Goal: Task Accomplishment & Management: Use online tool/utility

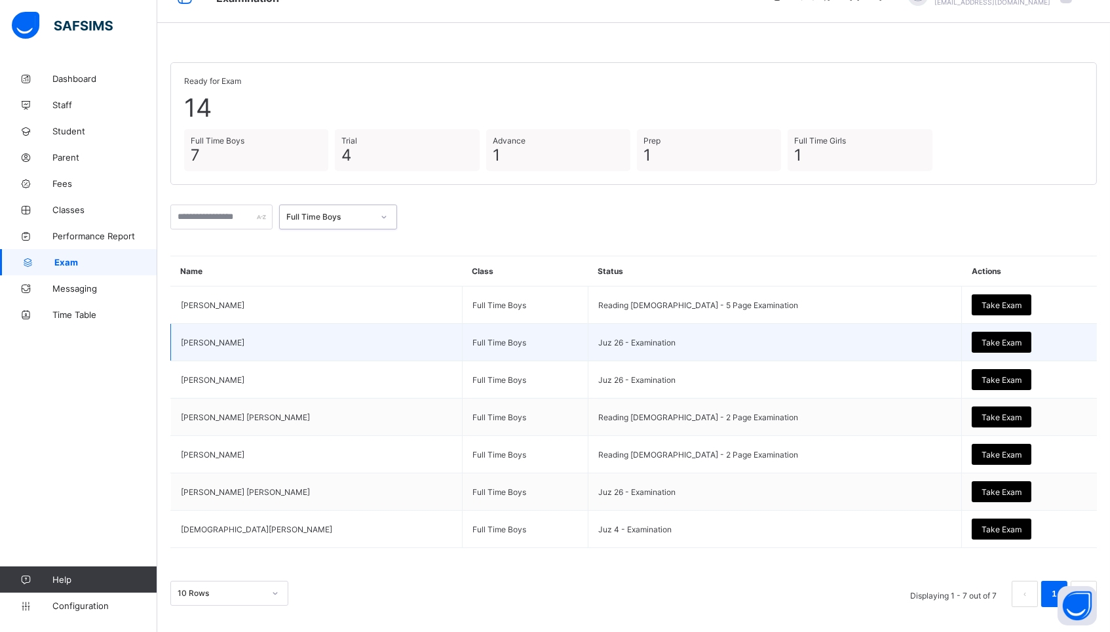
scroll to position [29, 0]
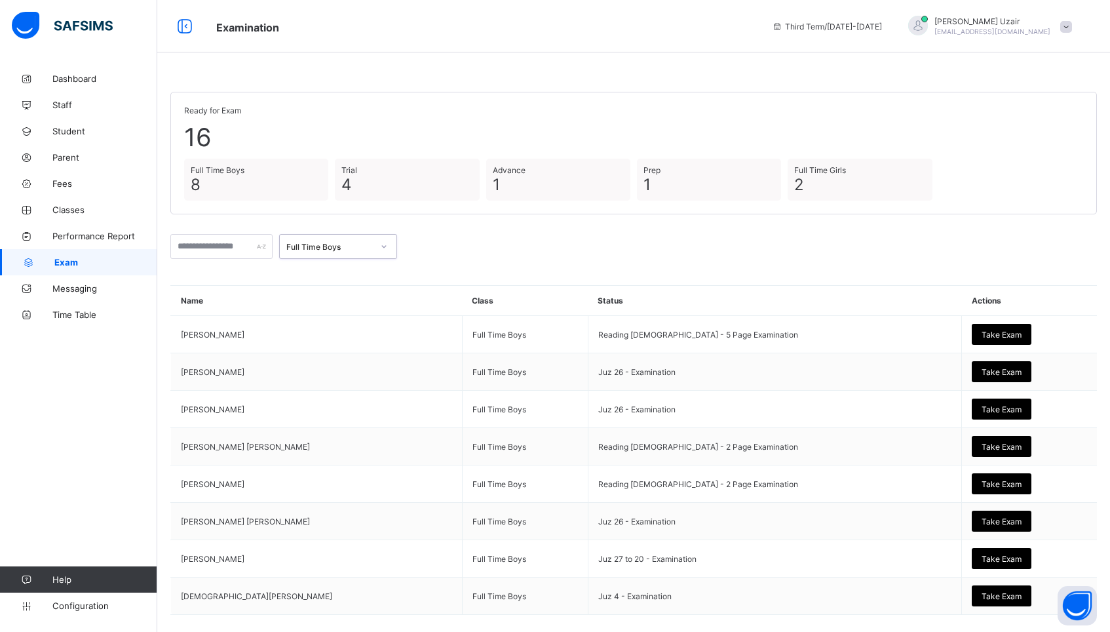
scroll to position [66, 0]
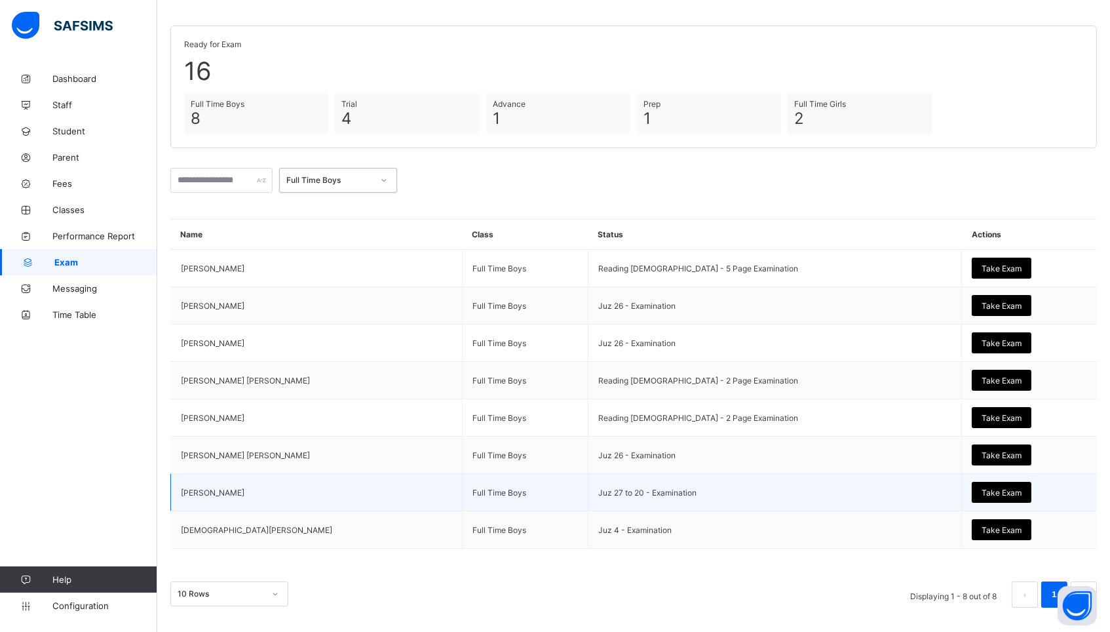
click at [982, 488] on span "Take Exam" at bounding box center [1002, 493] width 40 height 10
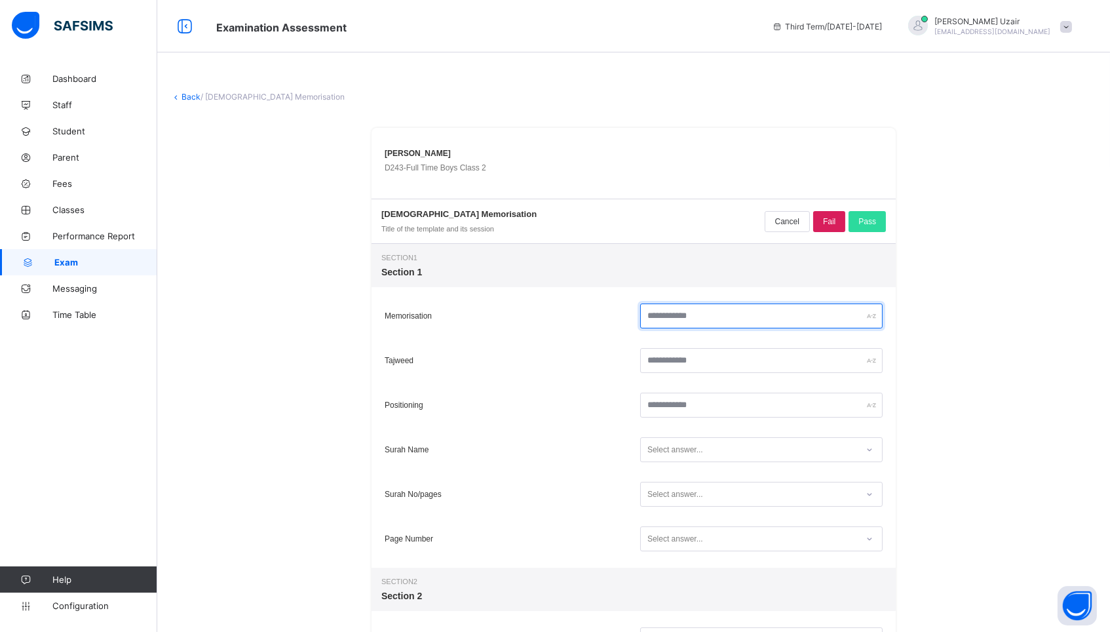
click at [697, 322] on input "text" at bounding box center [761, 315] width 243 height 25
type input "**"
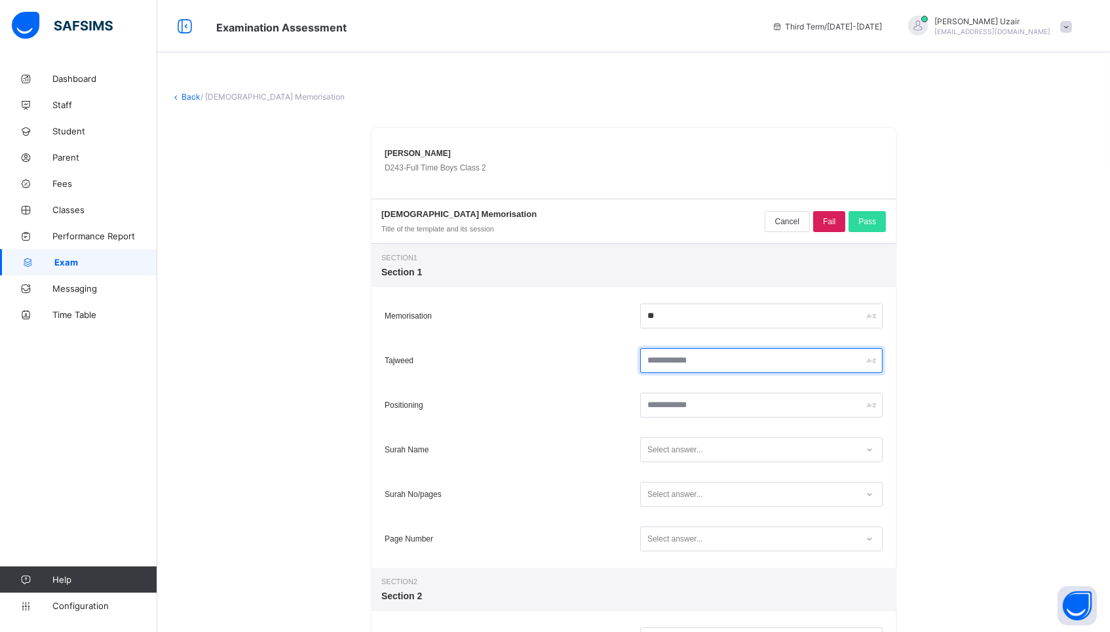
click at [688, 357] on input "text" at bounding box center [761, 360] width 243 height 25
type input "**"
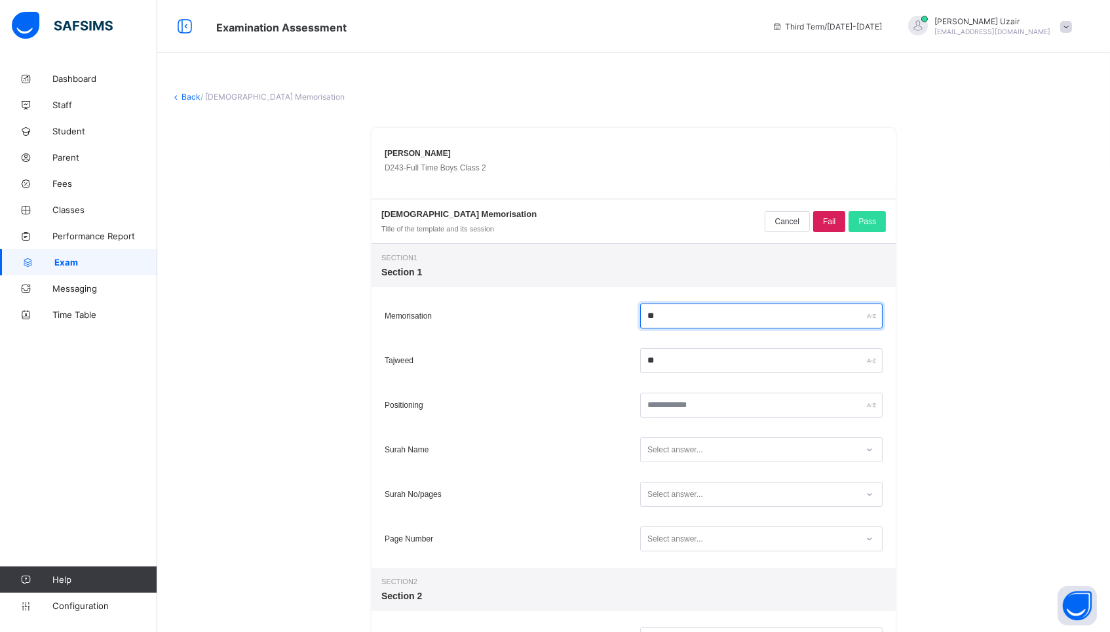
click at [675, 317] on input "**" at bounding box center [761, 315] width 243 height 25
type input "*"
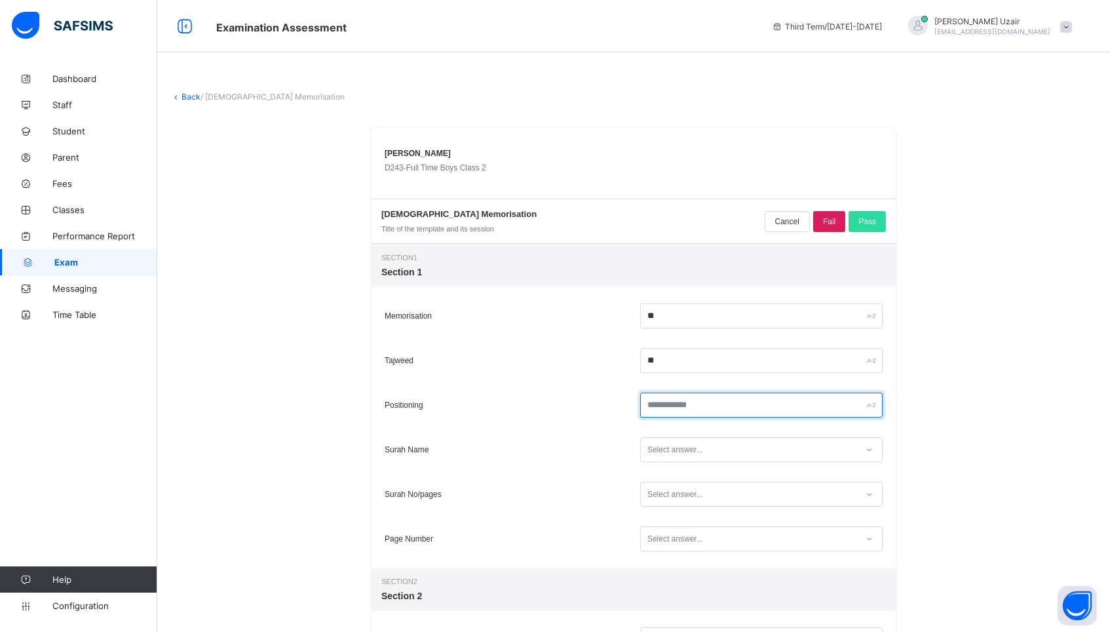
click at [666, 406] on input "text" at bounding box center [761, 405] width 243 height 25
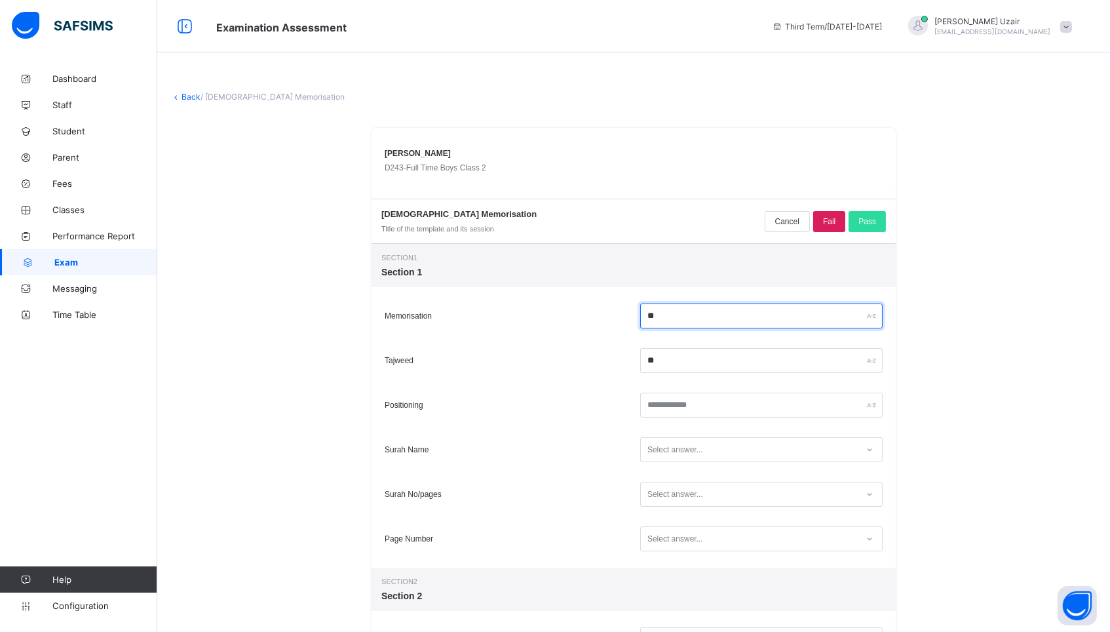
click at [668, 321] on input "**" at bounding box center [761, 315] width 243 height 25
type input "**"
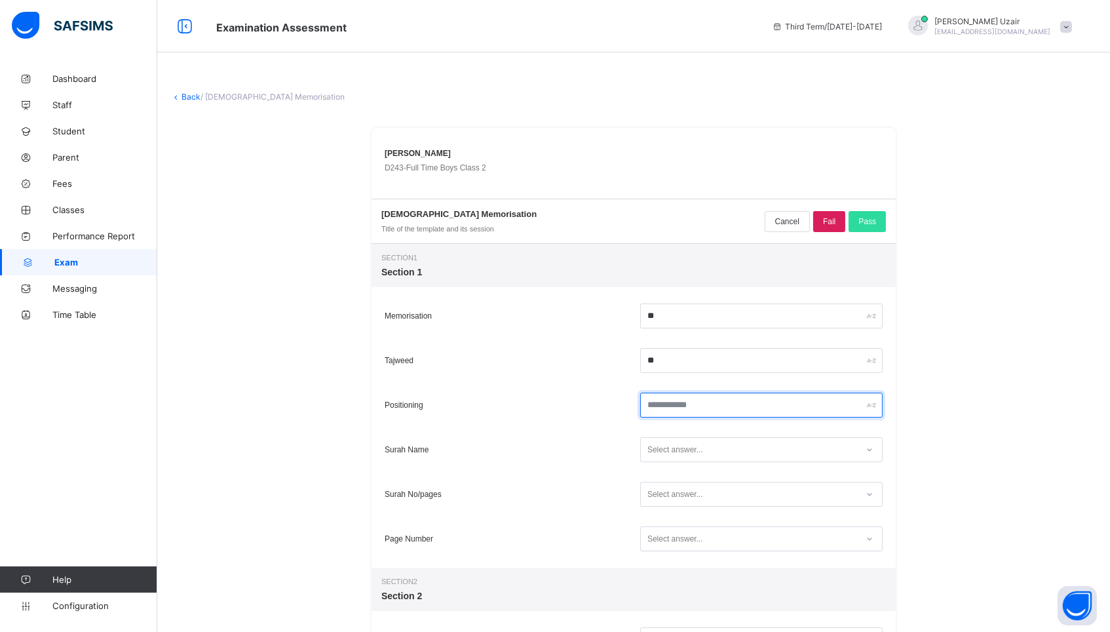
click at [667, 398] on input "text" at bounding box center [761, 405] width 243 height 25
type input "**"
click at [678, 448] on div "Select answer..." at bounding box center [676, 449] width 56 height 25
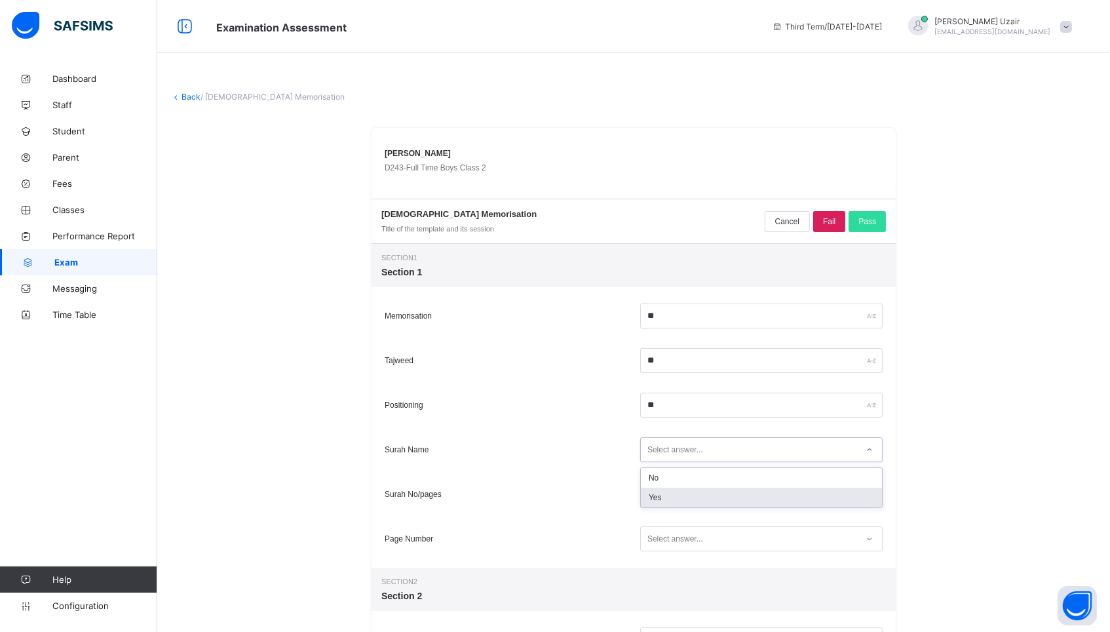
click at [665, 493] on div "Yes" at bounding box center [761, 498] width 241 height 20
click at [665, 496] on div "Select answer..." at bounding box center [676, 494] width 56 height 25
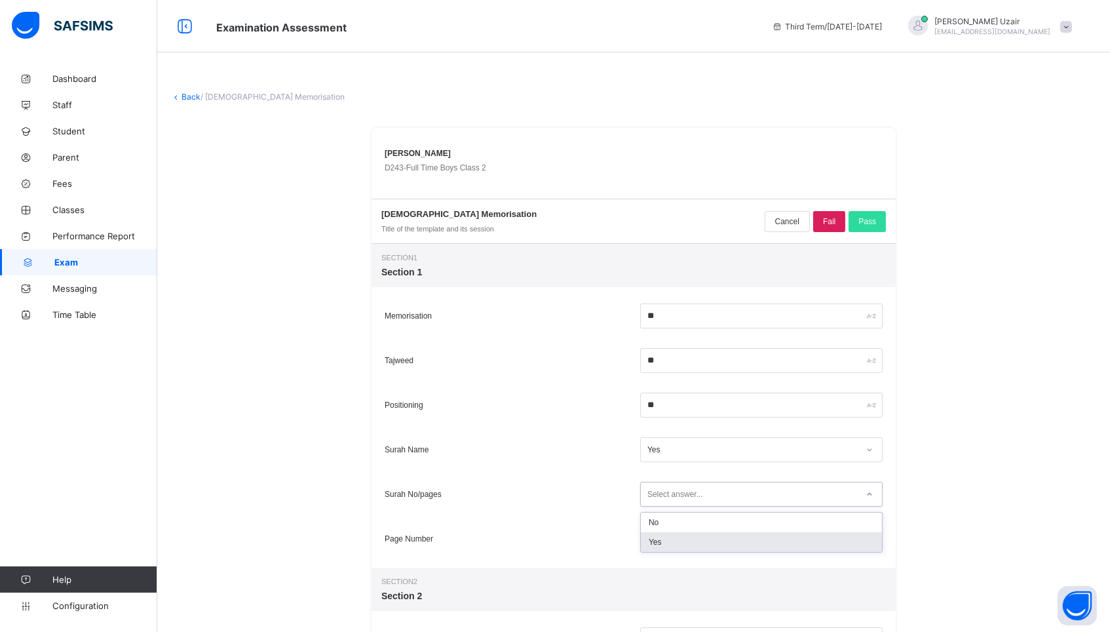
click at [658, 544] on div "Yes" at bounding box center [761, 542] width 241 height 20
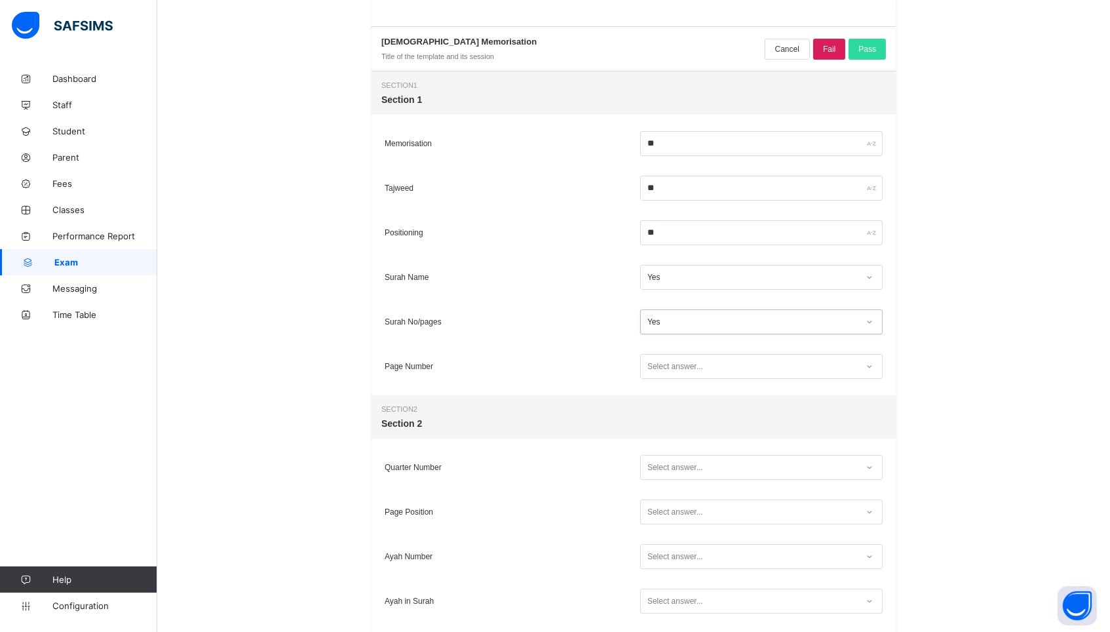
scroll to position [174, 0]
click at [683, 364] on div "Select answer..." at bounding box center [676, 365] width 56 height 25
click at [666, 407] on div "Yes" at bounding box center [761, 413] width 241 height 20
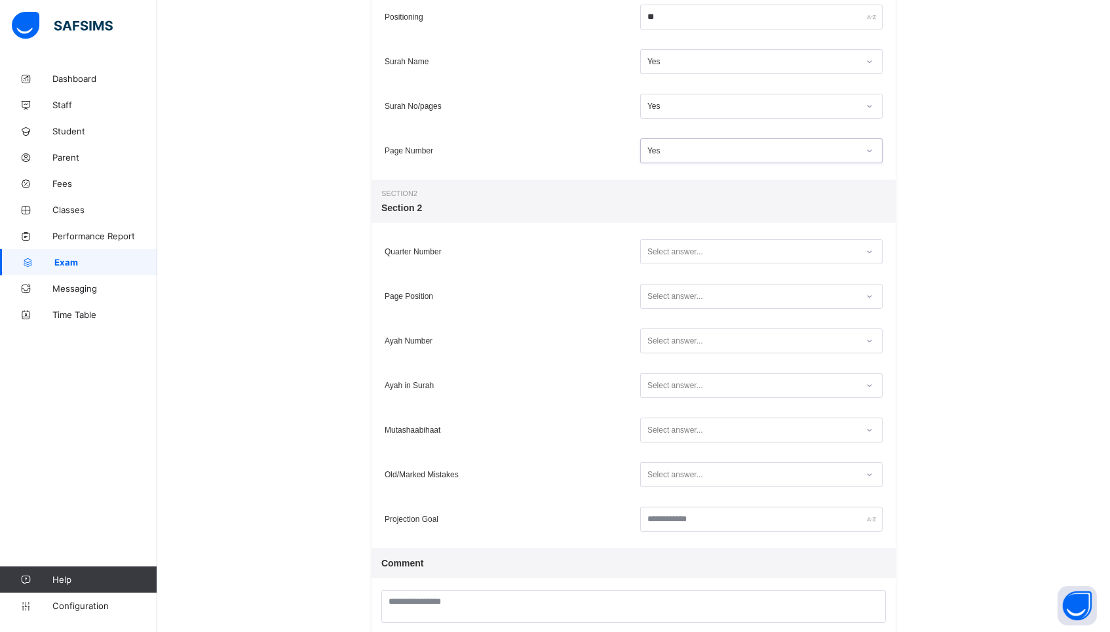
scroll to position [390, 0]
click at [691, 244] on div "Select answer..." at bounding box center [676, 249] width 56 height 25
click at [683, 296] on div "Yes" at bounding box center [761, 298] width 241 height 20
click at [683, 296] on div "Select answer..." at bounding box center [676, 294] width 56 height 25
click at [676, 346] on div "Yes" at bounding box center [761, 342] width 241 height 20
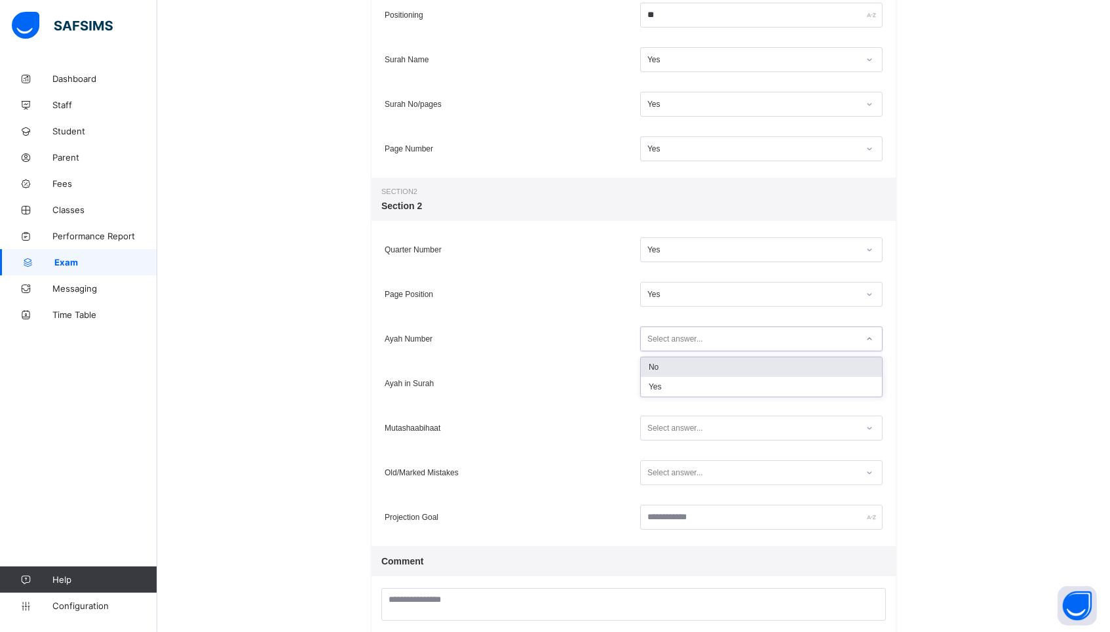
click at [676, 346] on div "Select answer..." at bounding box center [676, 338] width 56 height 25
click at [668, 372] on div "No" at bounding box center [761, 367] width 241 height 20
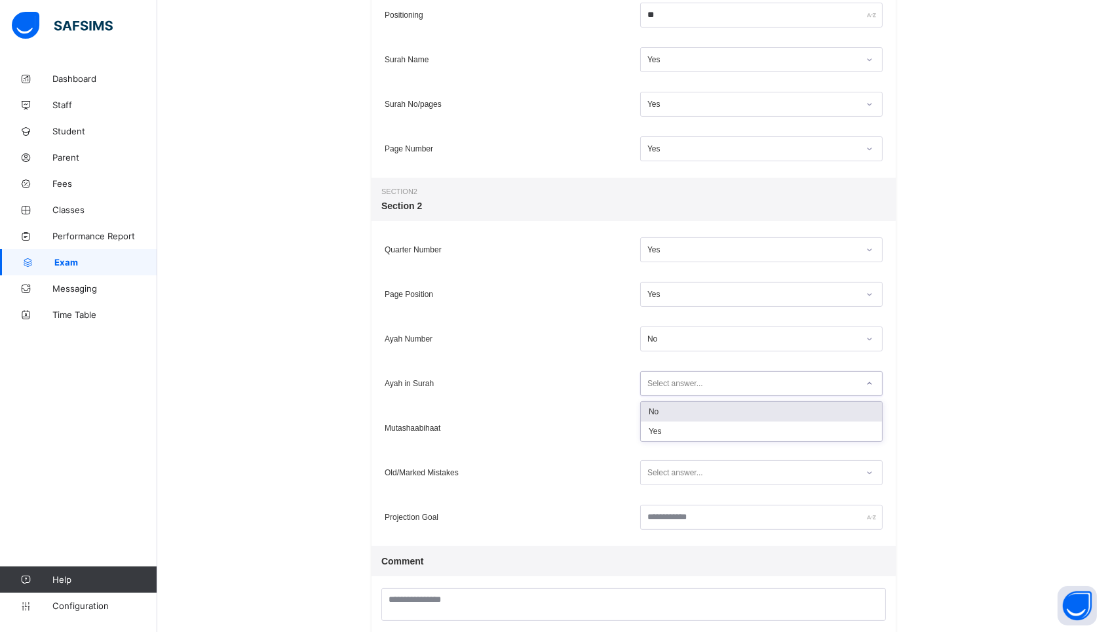
click at [668, 385] on div "Select answer..." at bounding box center [676, 383] width 56 height 25
click at [661, 429] on div "Yes" at bounding box center [761, 431] width 241 height 20
click at [661, 432] on div "Select answer..." at bounding box center [676, 428] width 56 height 25
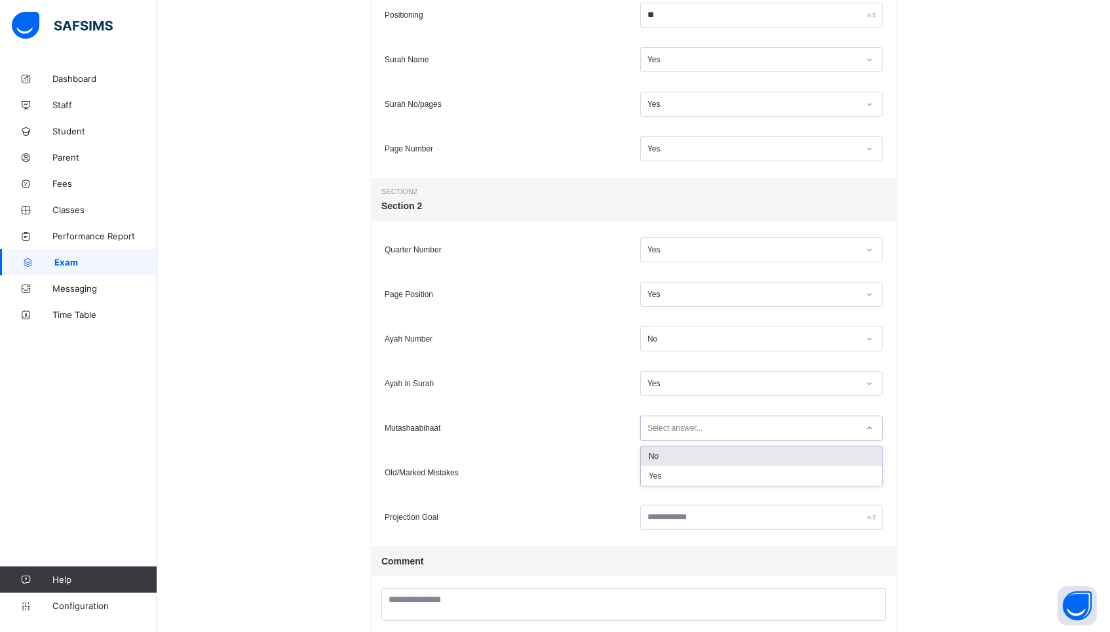
click at [660, 453] on div "No" at bounding box center [761, 456] width 241 height 20
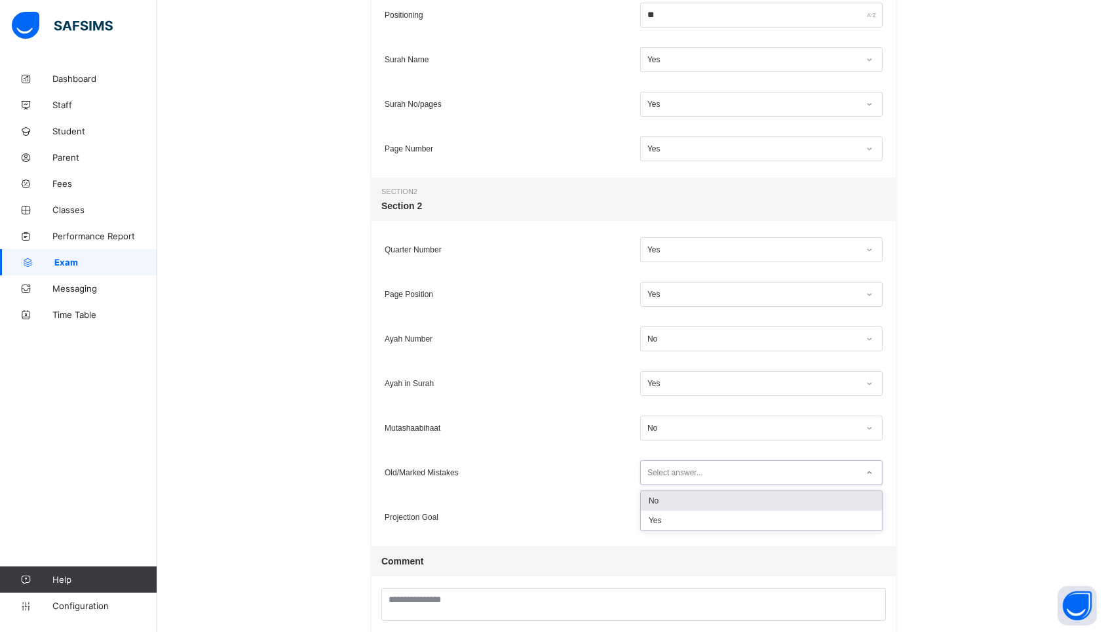
click at [657, 479] on div "Select answer..." at bounding box center [676, 472] width 56 height 25
click at [676, 497] on div "No" at bounding box center [761, 501] width 241 height 20
click at [657, 513] on input "text" at bounding box center [761, 517] width 243 height 25
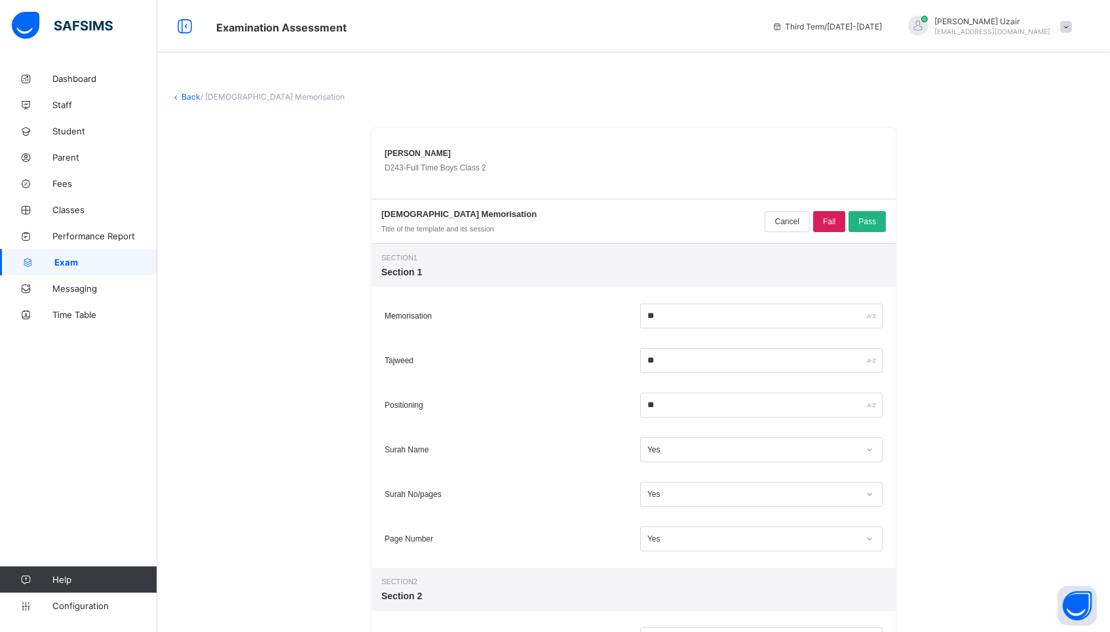
scroll to position [0, 0]
type input "********"
click at [880, 214] on div "Pass" at bounding box center [867, 221] width 37 height 21
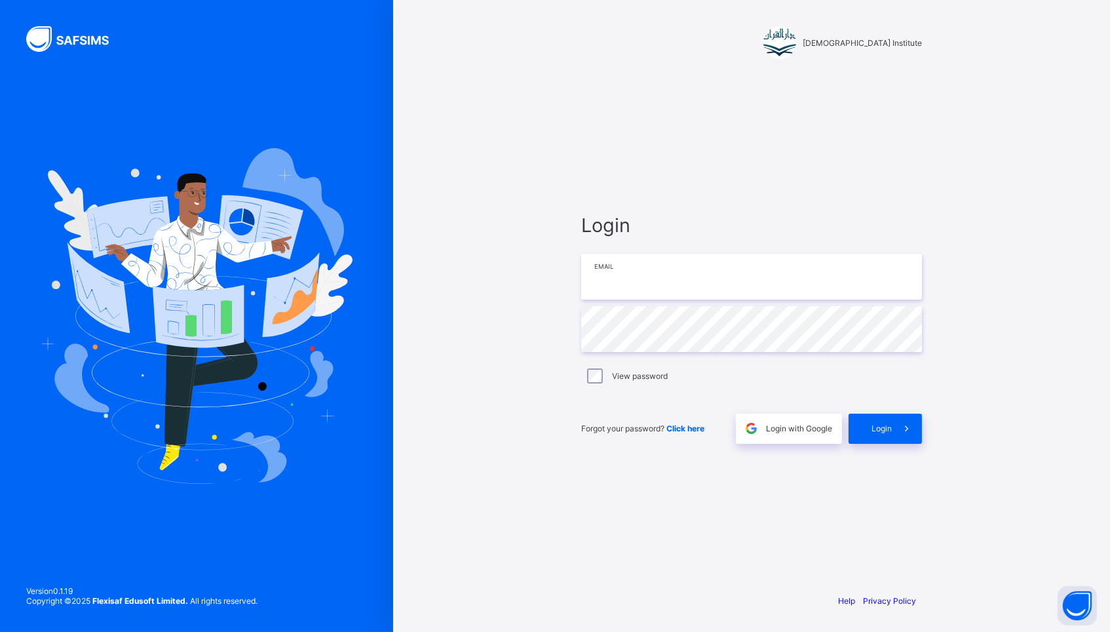
type input "**********"
click at [877, 429] on span "Login" at bounding box center [882, 428] width 20 height 10
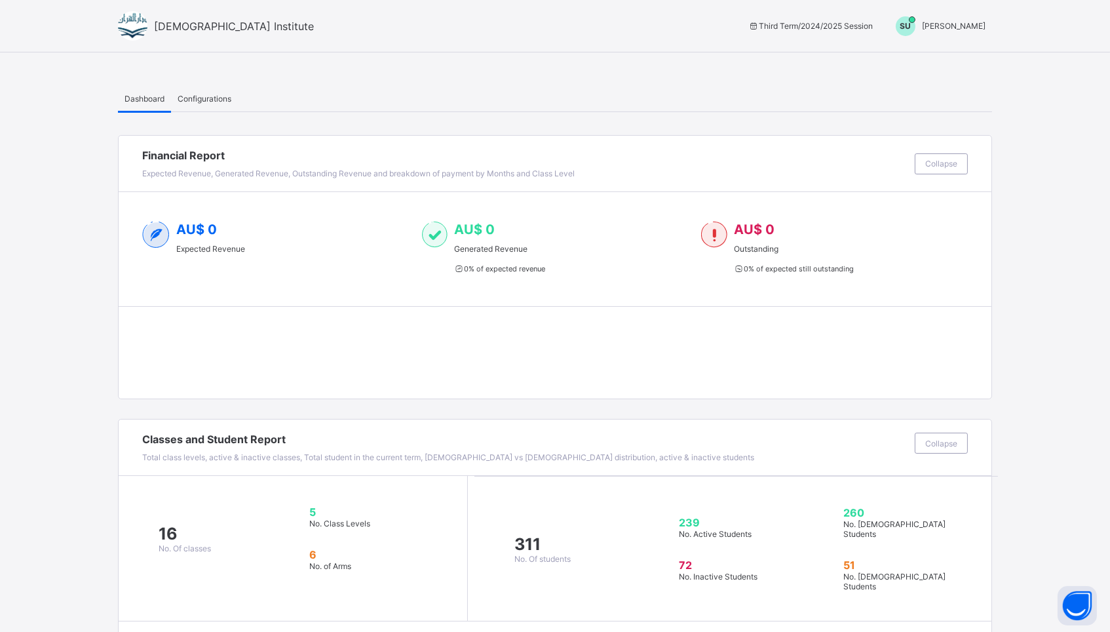
click at [962, 29] on span "[PERSON_NAME]" at bounding box center [954, 26] width 64 height 10
click at [925, 65] on li "Switch to Admin View" at bounding box center [937, 56] width 110 height 26
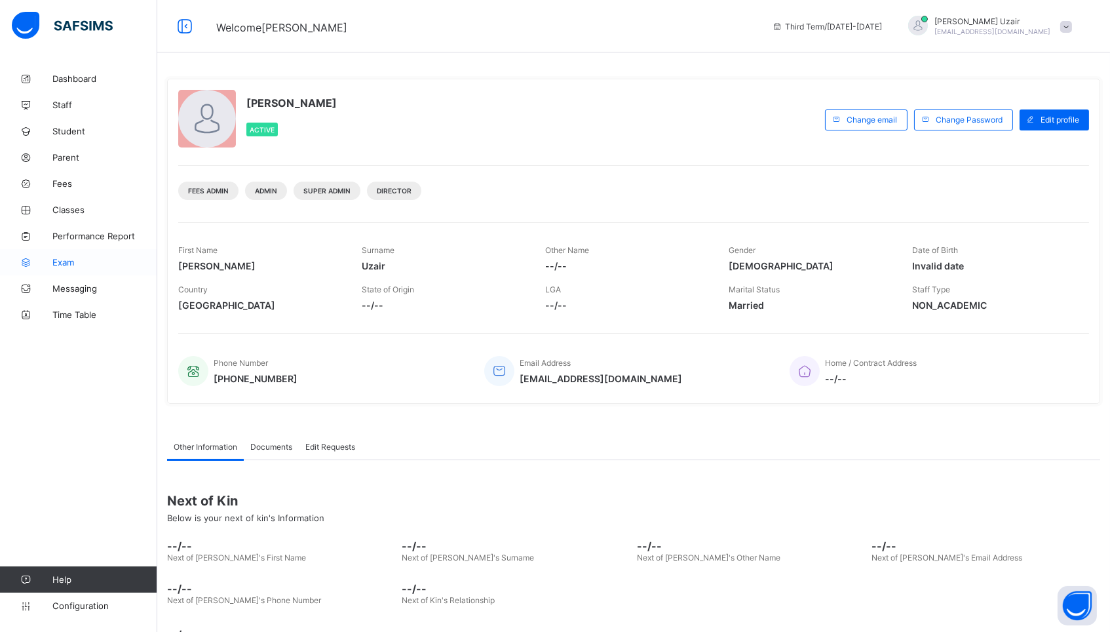
click at [71, 260] on span "Exam" at bounding box center [104, 262] width 105 height 10
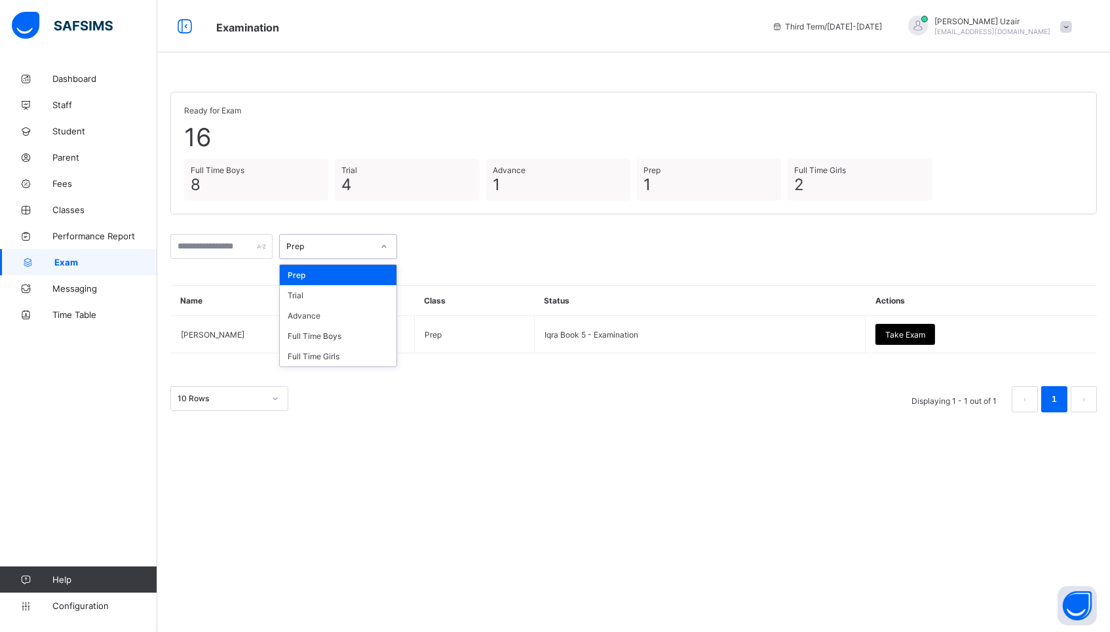
click at [340, 248] on div "Prep" at bounding box center [329, 247] width 87 height 10
click at [341, 333] on div "Full Time Boys" at bounding box center [338, 336] width 117 height 20
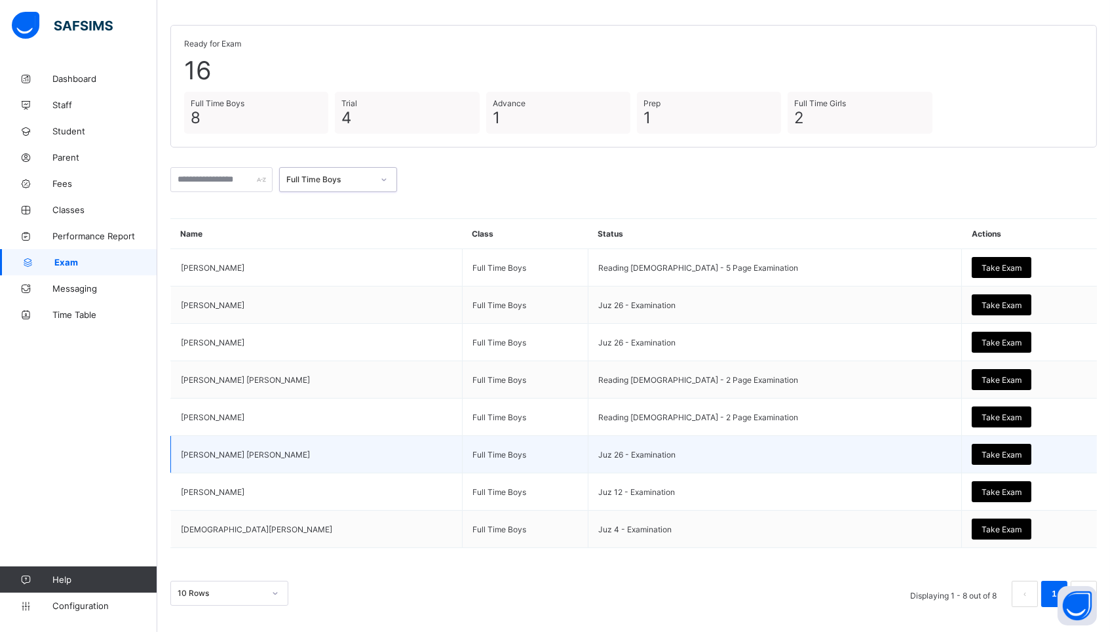
scroll to position [66, 0]
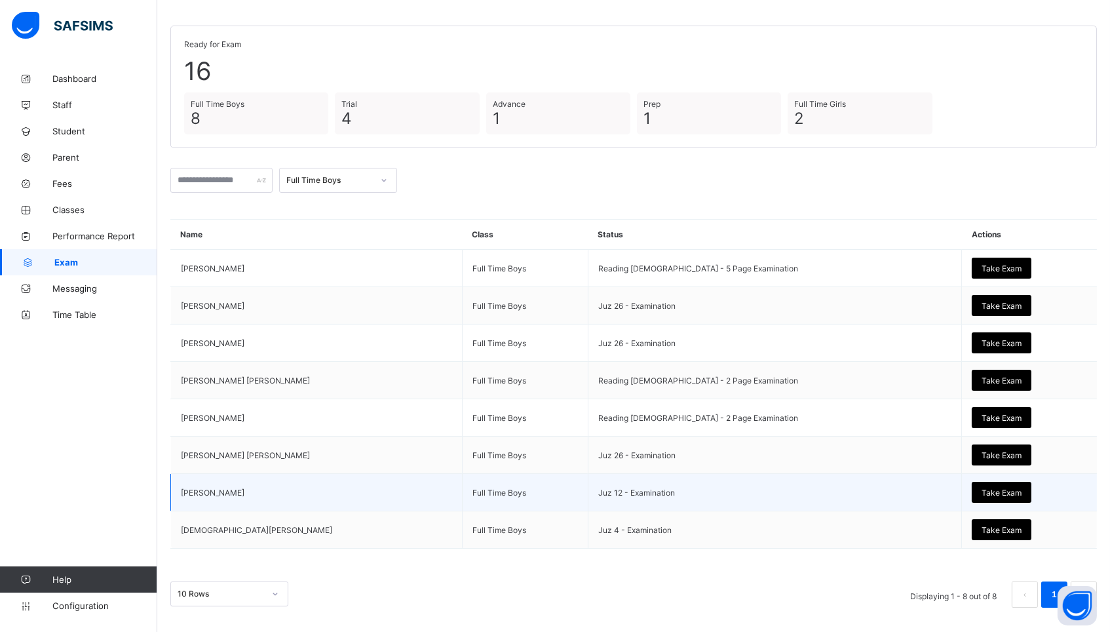
click at [982, 488] on span "Take Exam" at bounding box center [1002, 493] width 40 height 10
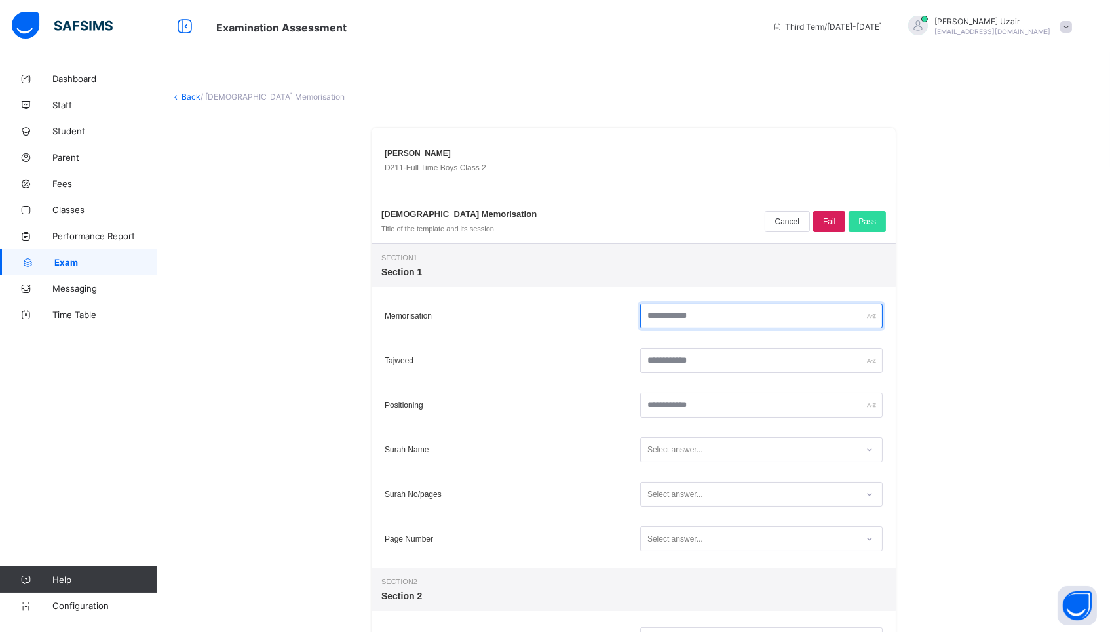
click at [823, 309] on input "text" at bounding box center [761, 315] width 243 height 25
type input "**"
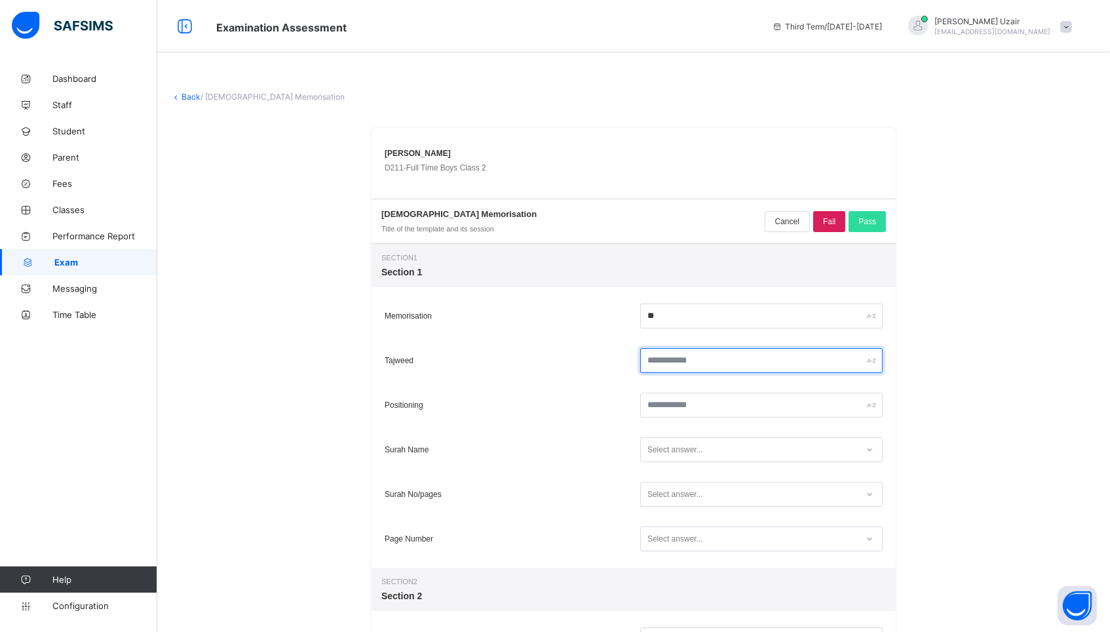
click at [781, 363] on input "text" at bounding box center [761, 360] width 243 height 25
type input "**"
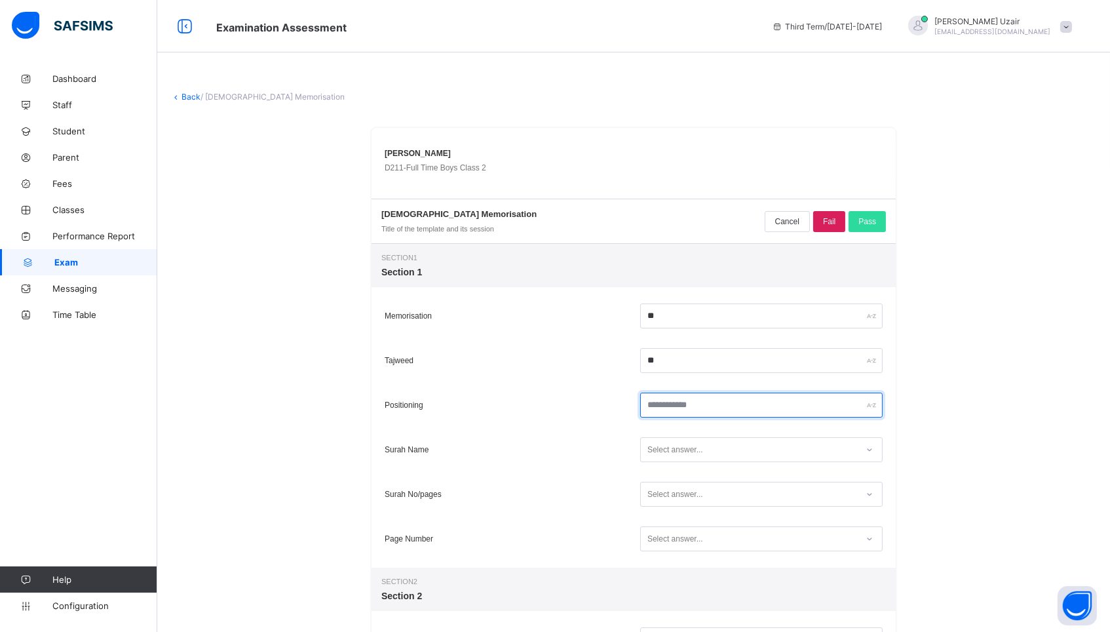
click at [764, 402] on input "text" at bounding box center [761, 405] width 243 height 25
type input "**"
click at [692, 437] on div "Select answer..." at bounding box center [761, 449] width 243 height 25
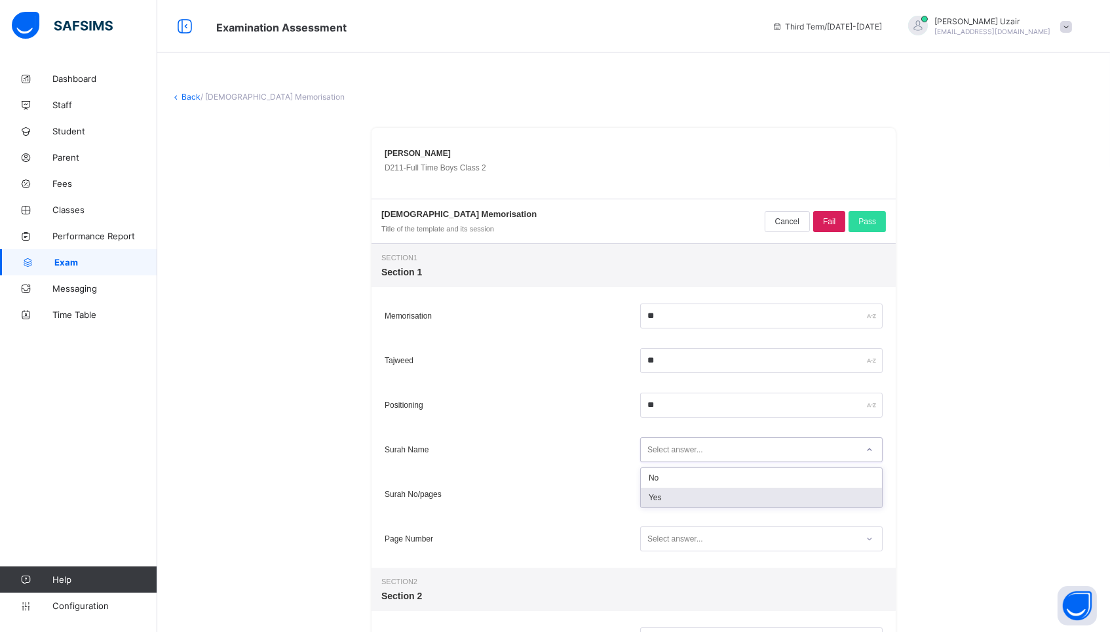
click at [685, 503] on div "Yes" at bounding box center [761, 498] width 241 height 20
click at [685, 503] on div "Select answer..." at bounding box center [761, 494] width 243 height 25
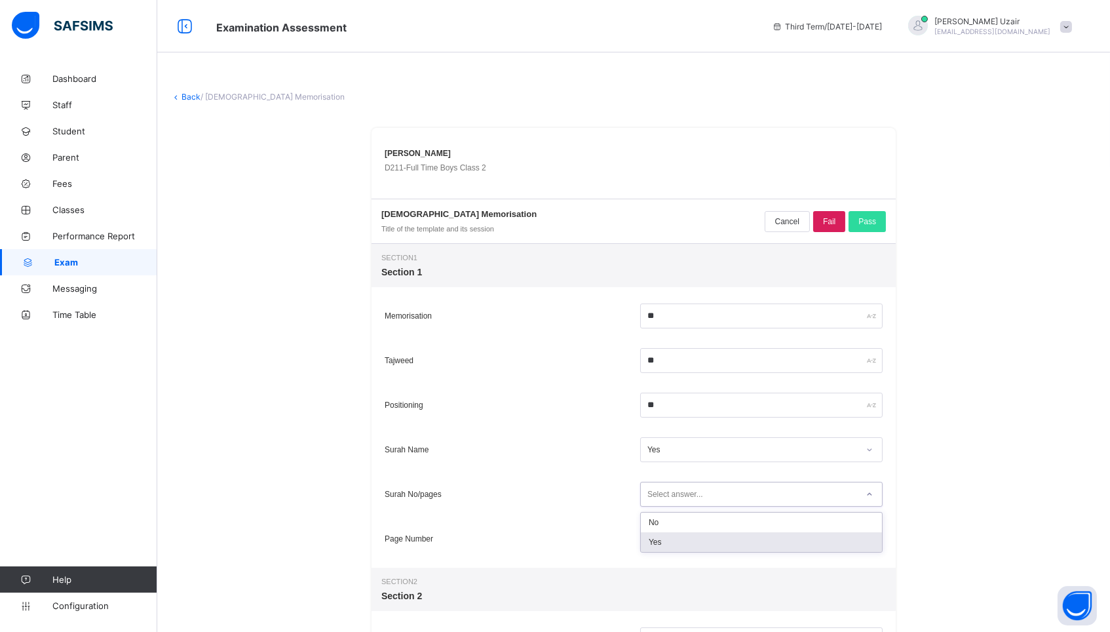
click at [678, 542] on div "Yes" at bounding box center [761, 542] width 241 height 20
click at [678, 542] on div "Select answer..." at bounding box center [676, 538] width 56 height 25
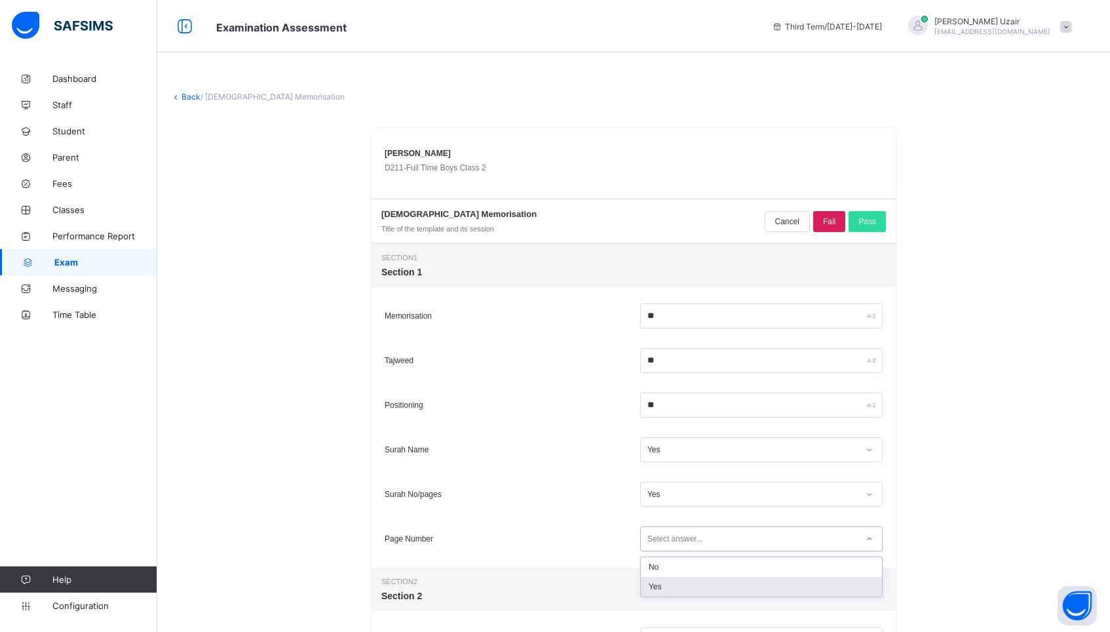
click at [674, 583] on div "Yes" at bounding box center [761, 587] width 241 height 20
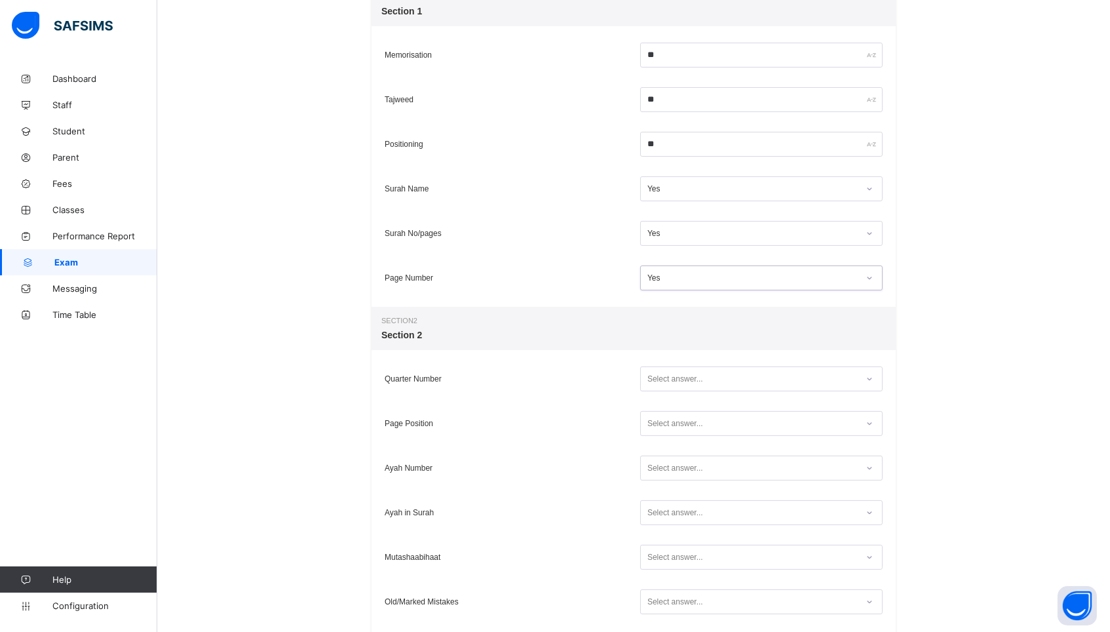
scroll to position [263, 0]
click at [697, 372] on div "Select answer..." at bounding box center [676, 376] width 56 height 25
click at [670, 420] on div "Yes" at bounding box center [761, 425] width 241 height 20
click at [670, 420] on div "Select answer..." at bounding box center [676, 421] width 56 height 25
click at [665, 469] on div "Yes" at bounding box center [761, 469] width 241 height 20
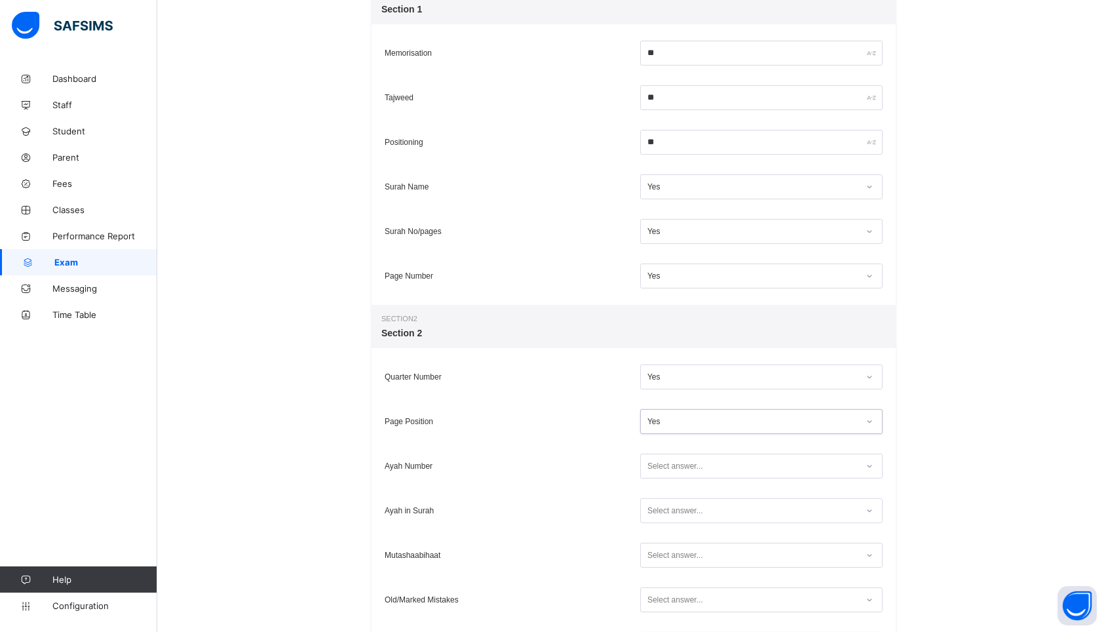
click at [657, 471] on div "Select answer..." at bounding box center [676, 466] width 56 height 25
click at [657, 509] on div "Yes" at bounding box center [761, 514] width 241 height 20
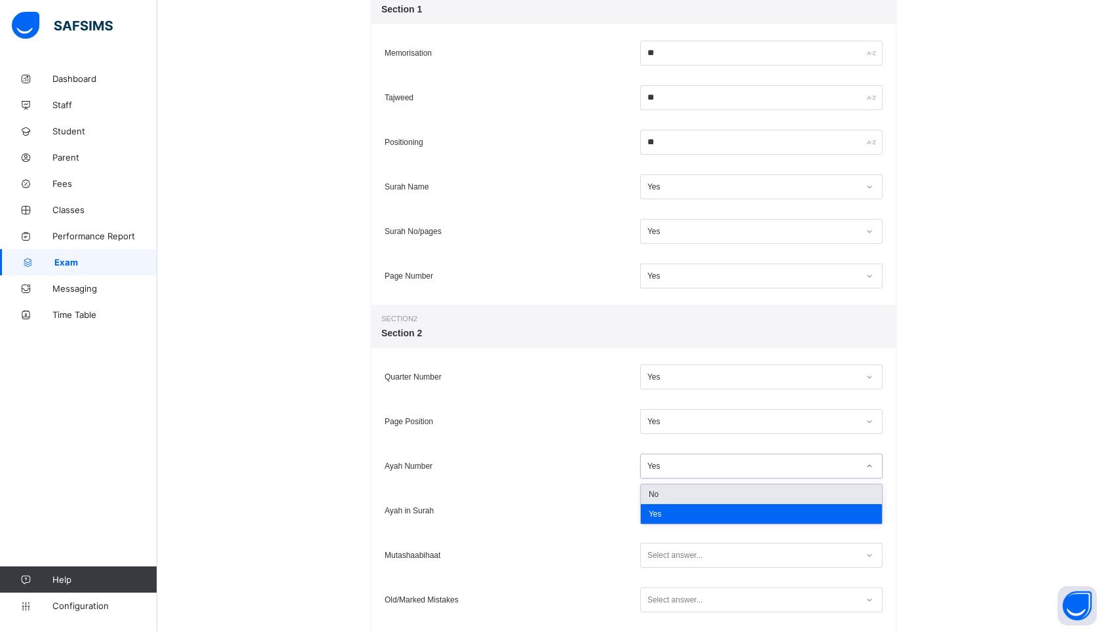
click at [679, 469] on div "Yes" at bounding box center [753, 465] width 211 height 9
click at [672, 514] on div "Yes" at bounding box center [761, 514] width 241 height 20
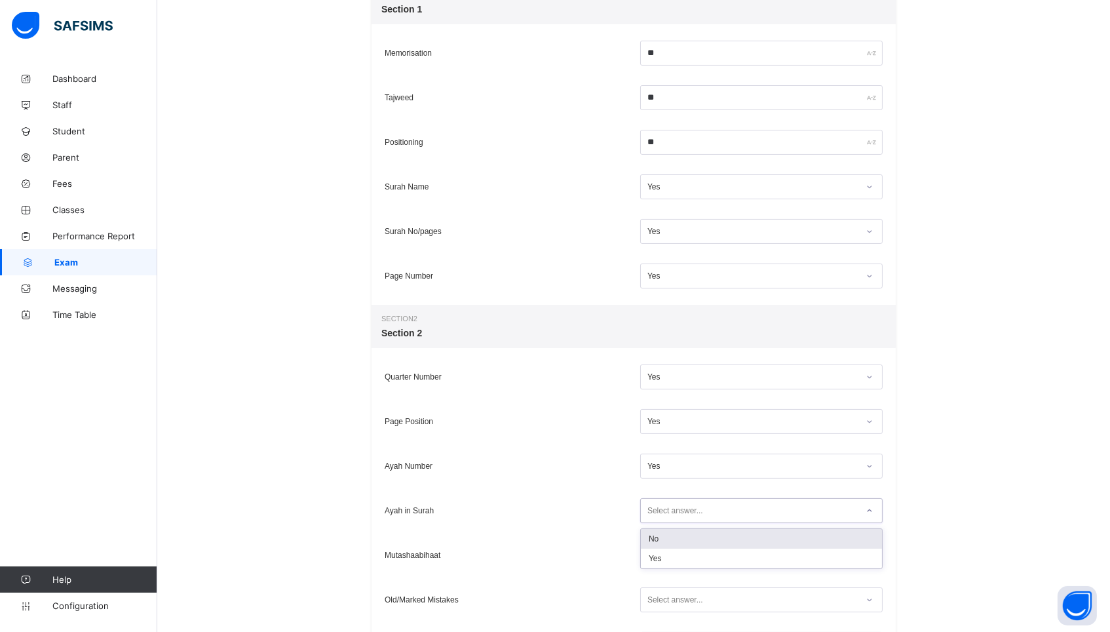
click at [670, 513] on div "Select answer..." at bounding box center [676, 510] width 56 height 25
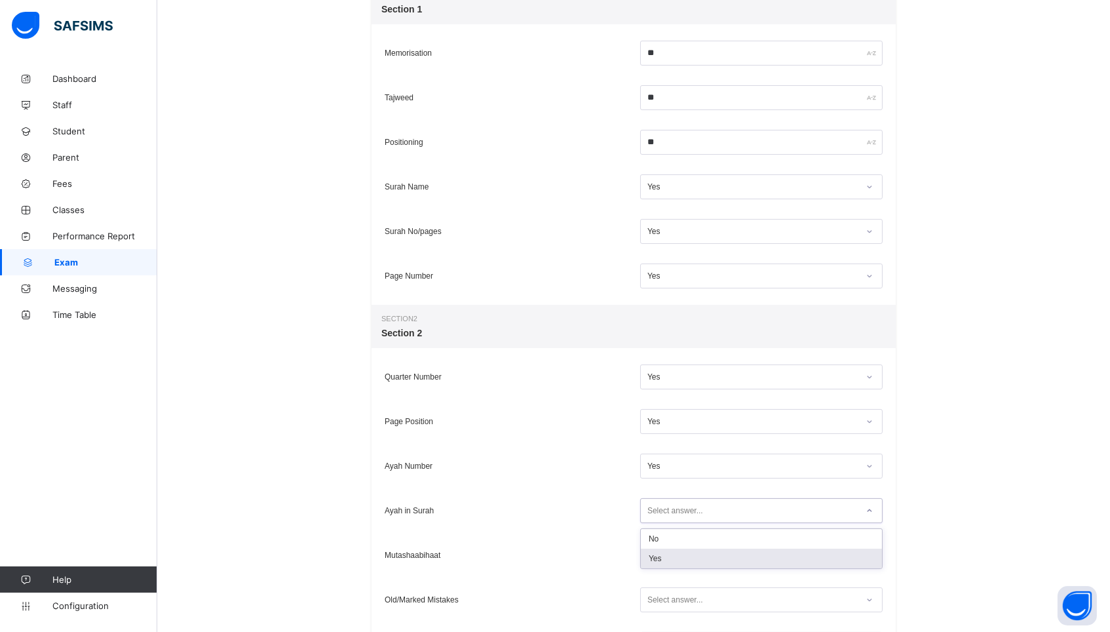
click at [666, 562] on div "Yes" at bounding box center [761, 559] width 241 height 20
click at [669, 558] on div "Select answer..." at bounding box center [676, 555] width 56 height 25
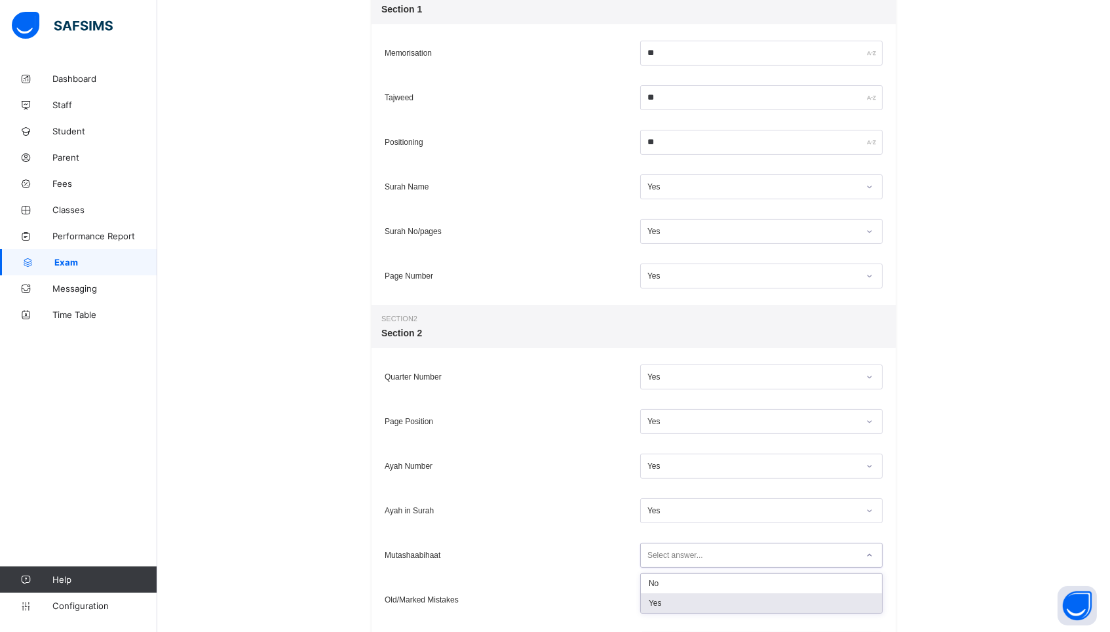
click at [663, 601] on div "Yes" at bounding box center [761, 603] width 241 height 20
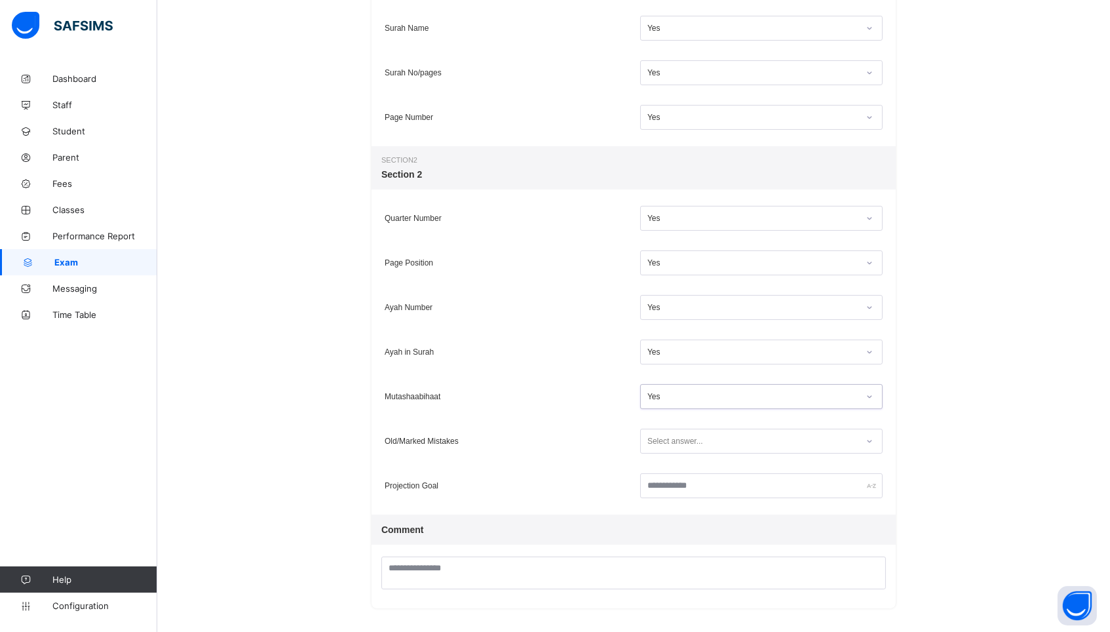
scroll to position [421, 0]
click at [667, 448] on div "Select answer..." at bounding box center [676, 441] width 56 height 25
click at [658, 487] on div "Yes" at bounding box center [761, 490] width 241 height 20
click at [658, 487] on input "text" at bounding box center [761, 486] width 243 height 25
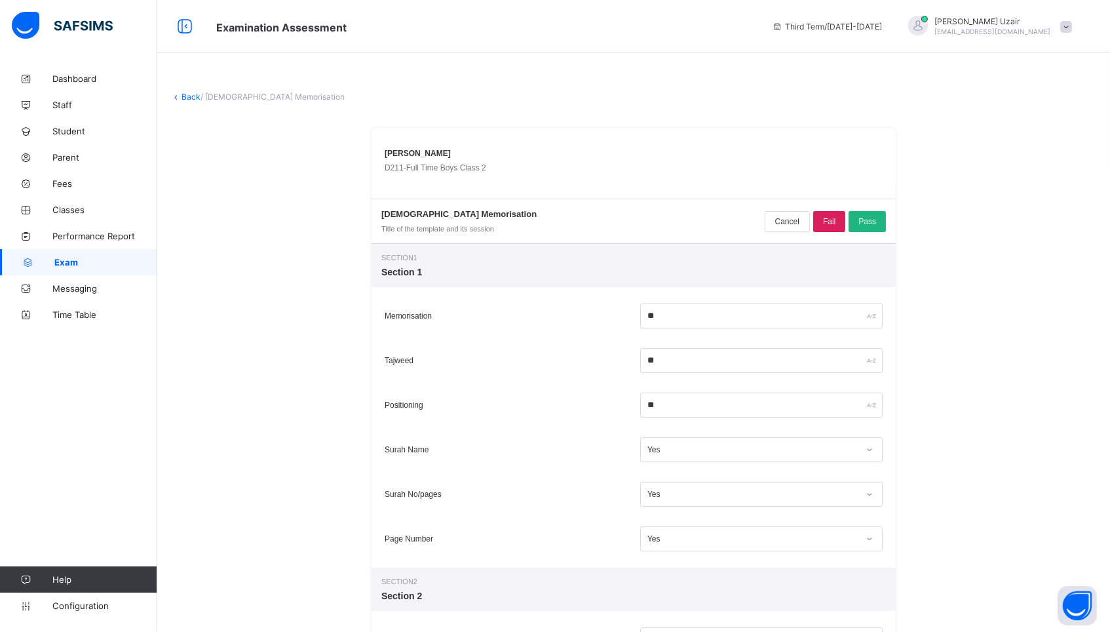
scroll to position [0, 0]
type input "*****"
click at [855, 219] on div "Pass" at bounding box center [867, 221] width 37 height 21
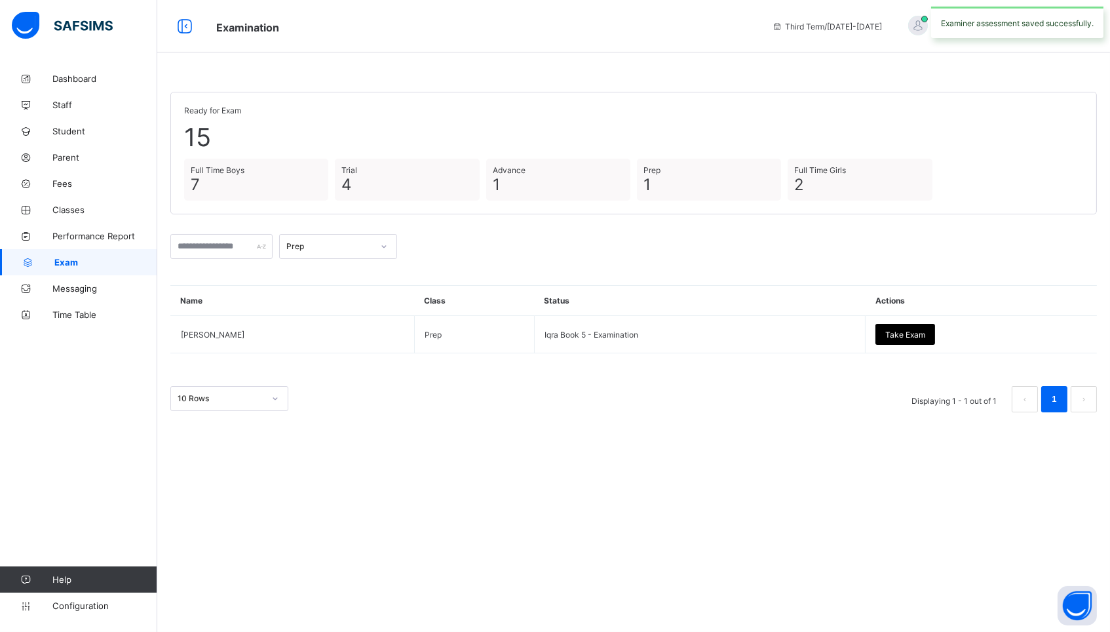
click at [390, 236] on div at bounding box center [384, 246] width 22 height 21
click at [347, 355] on div "Full Time Girls" at bounding box center [338, 356] width 117 height 20
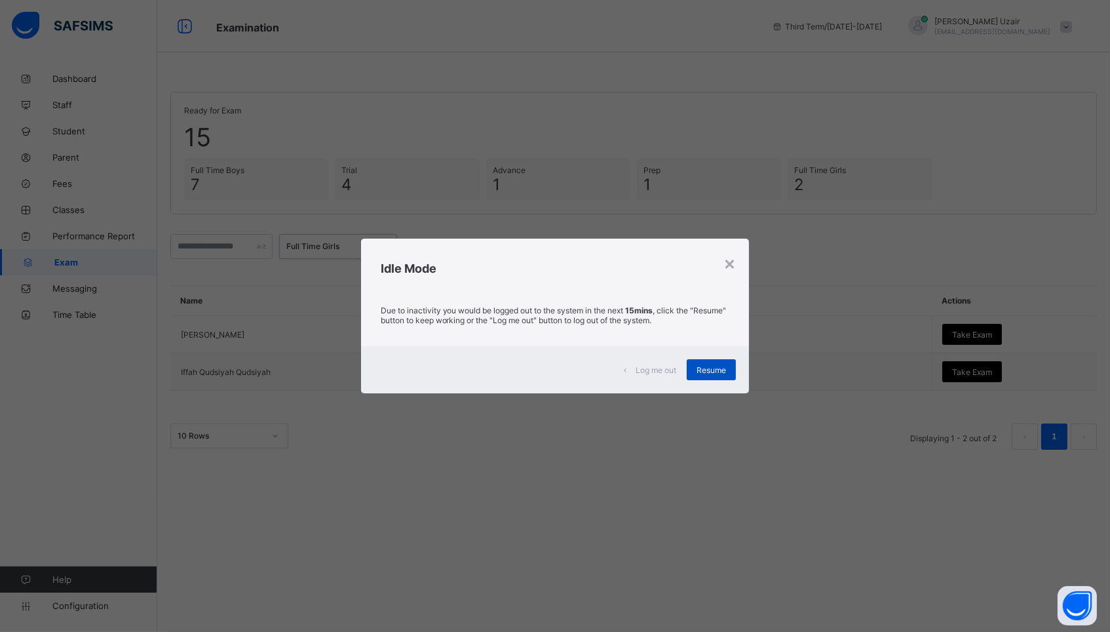
click at [710, 370] on span "Resume" at bounding box center [711, 370] width 29 height 10
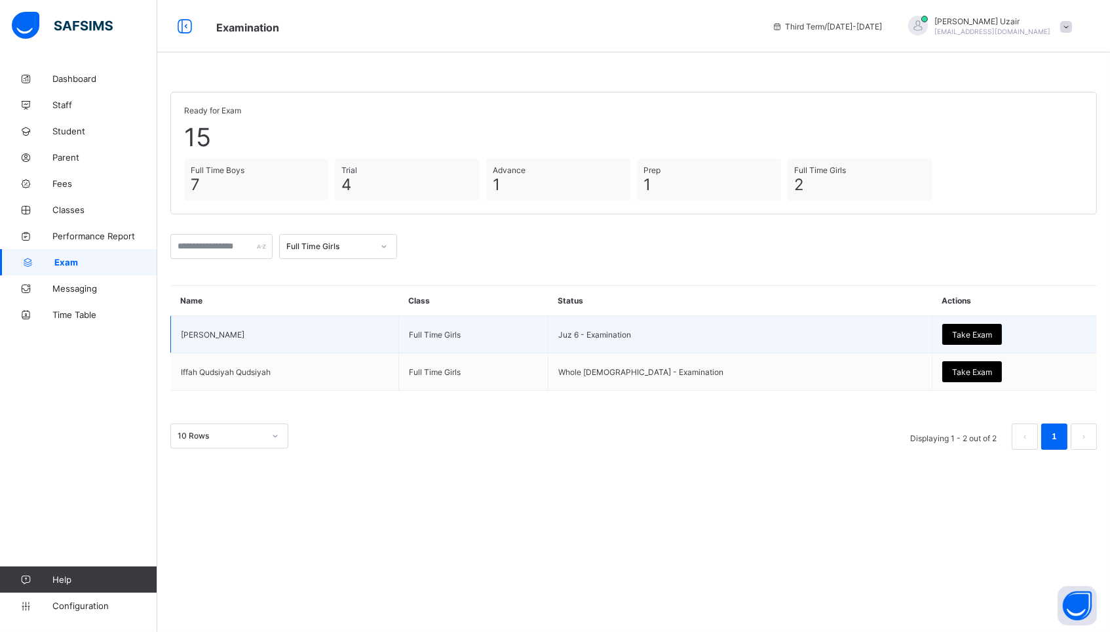
click at [952, 332] on span "Take Exam" at bounding box center [972, 335] width 40 height 10
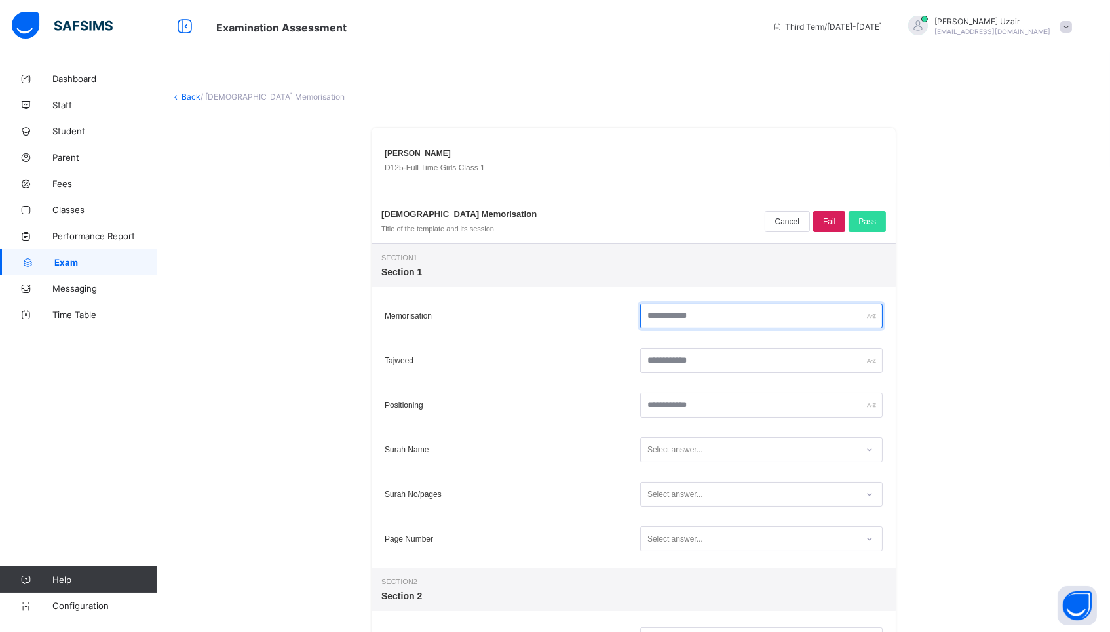
click at [679, 319] on input "text" at bounding box center [761, 315] width 243 height 25
type input "**"
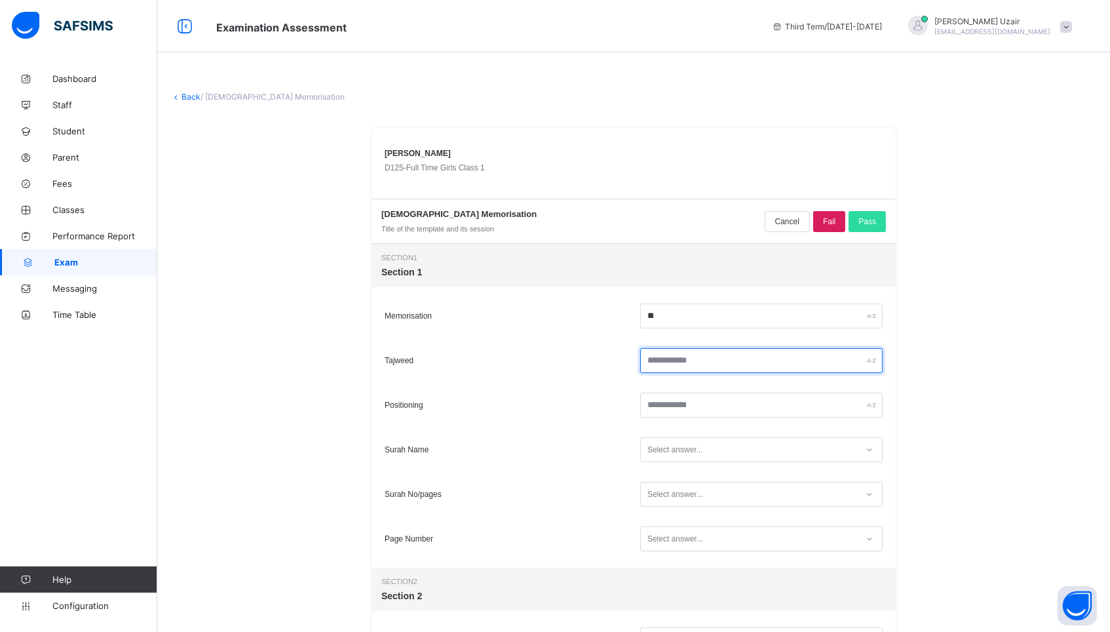
click at [676, 351] on input "text" at bounding box center [761, 360] width 243 height 25
type input "**"
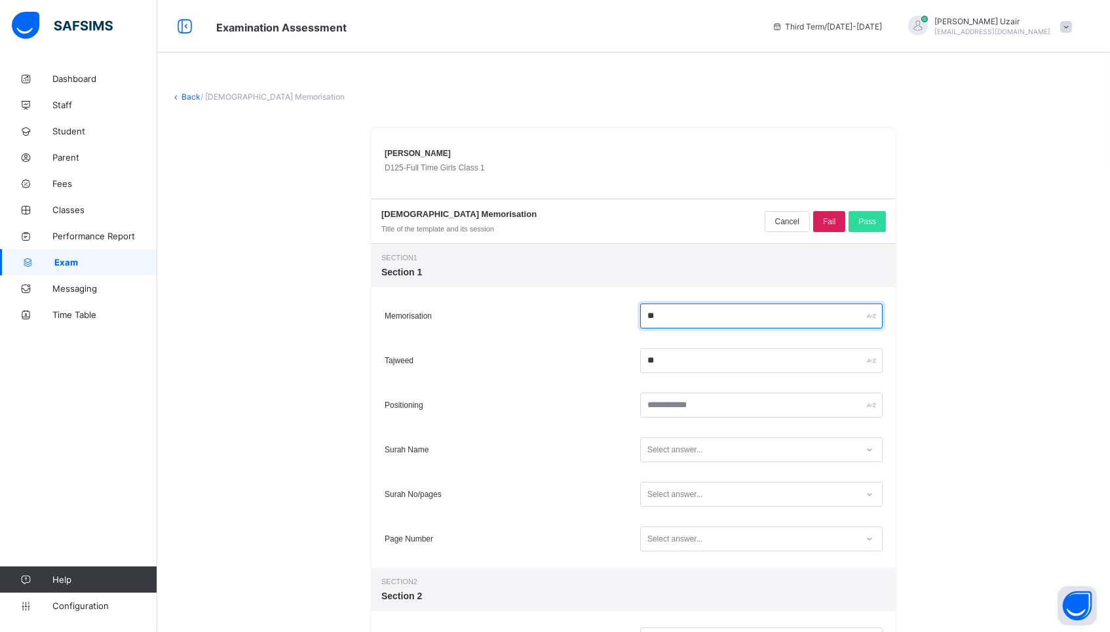
click at [660, 321] on input "**" at bounding box center [761, 315] width 243 height 25
type input "*"
type input "**"
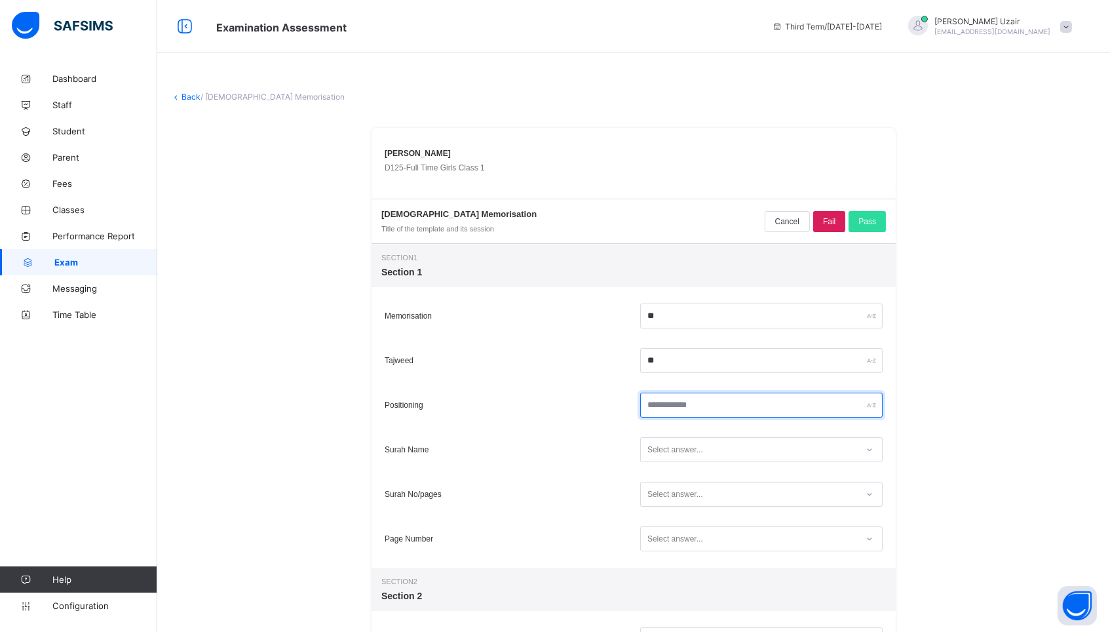
click at [659, 404] on input "text" at bounding box center [761, 405] width 243 height 25
type input "**"
click at [690, 447] on div "Select answer..." at bounding box center [676, 449] width 56 height 25
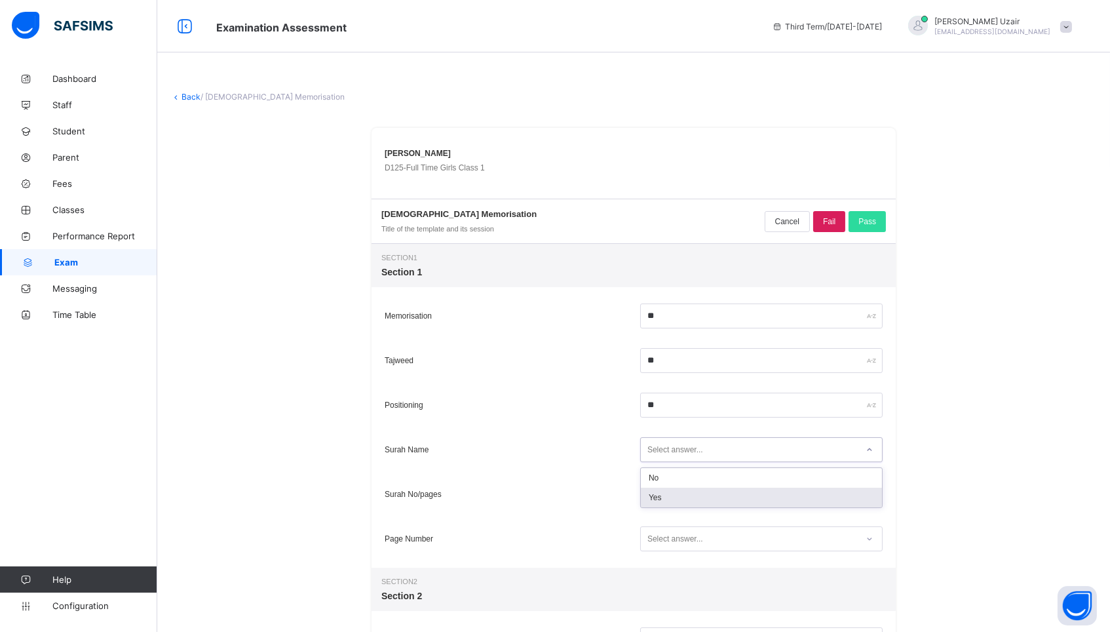
click at [666, 495] on div "Yes" at bounding box center [761, 498] width 241 height 20
click at [666, 495] on div "Select answer..." at bounding box center [676, 494] width 56 height 25
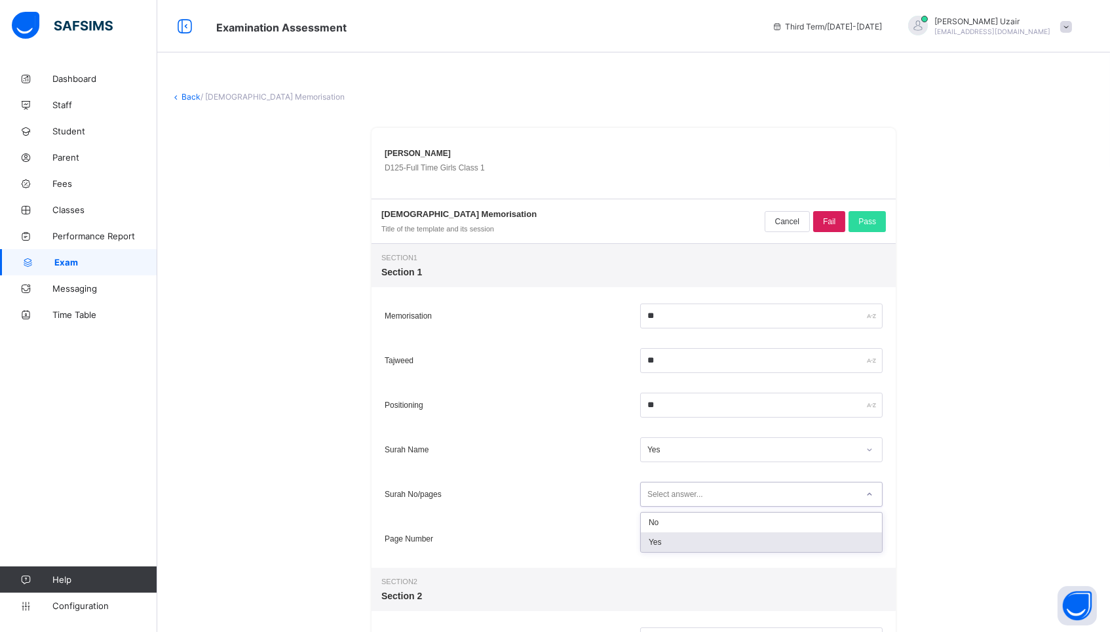
click at [659, 539] on div "Yes" at bounding box center [761, 542] width 241 height 20
click at [659, 539] on div "Select answer..." at bounding box center [676, 538] width 56 height 25
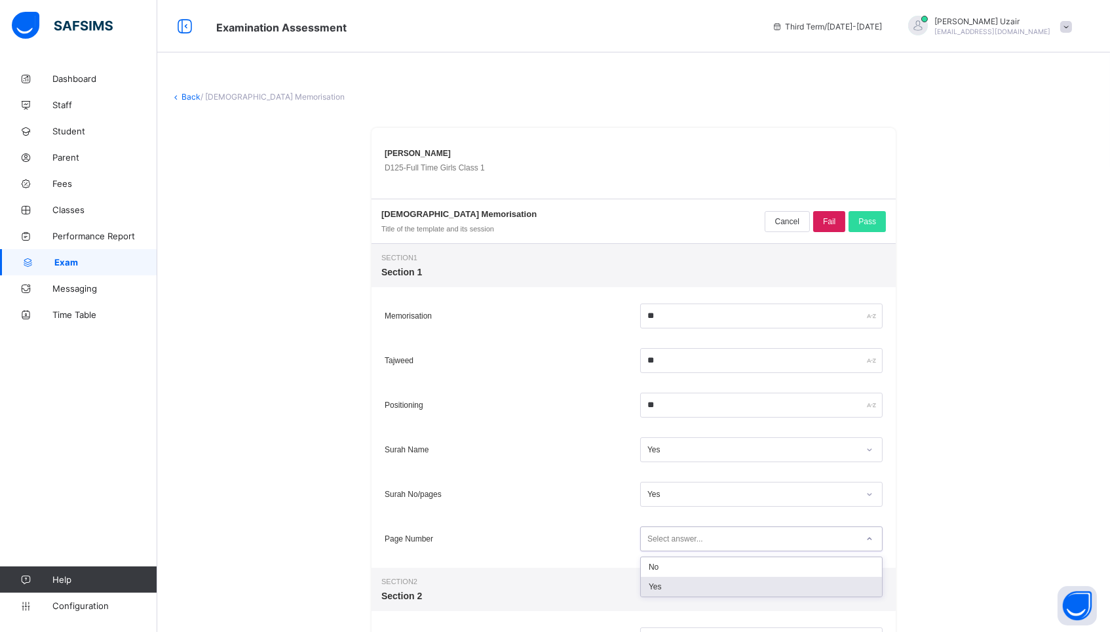
click at [658, 582] on div "Yes" at bounding box center [761, 587] width 241 height 20
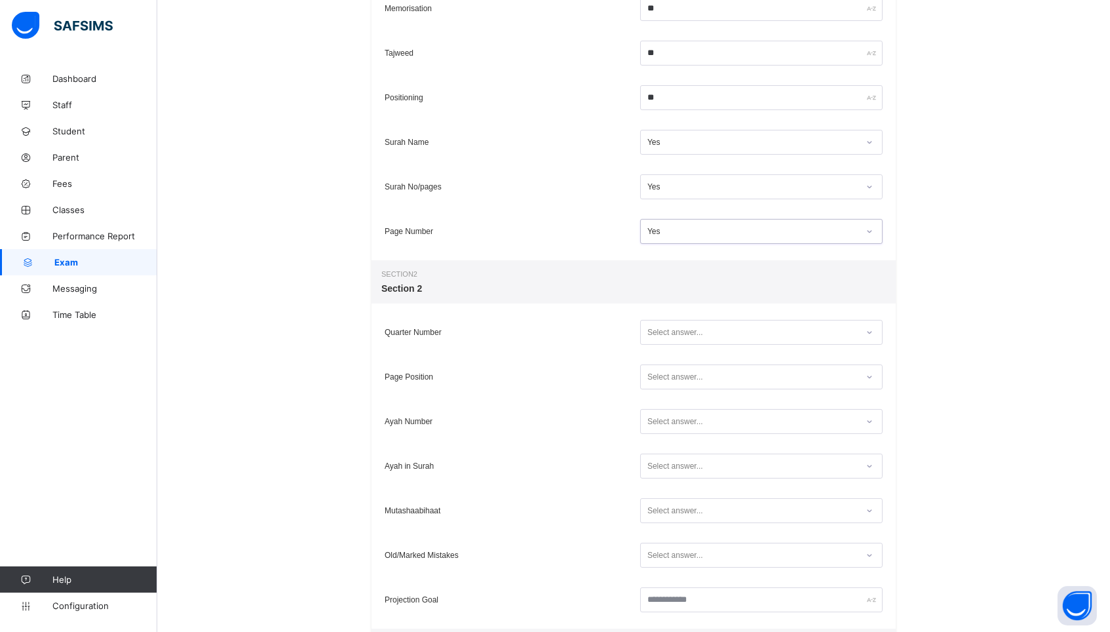
scroll to position [311, 0]
click at [695, 332] on div "Select answer..." at bounding box center [676, 328] width 56 height 25
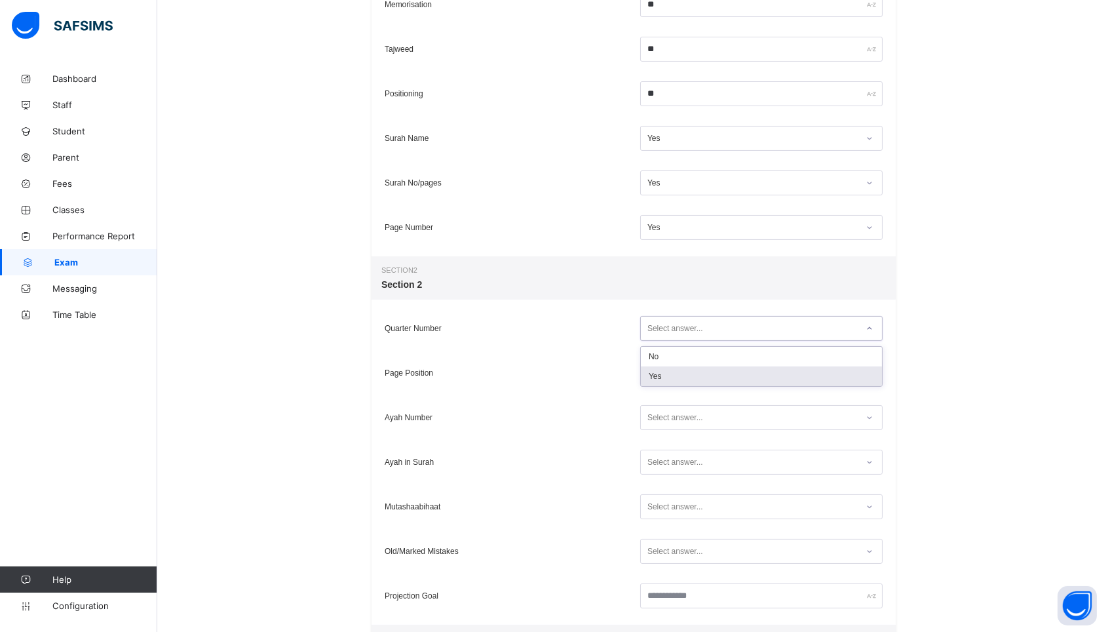
click at [676, 379] on div "Yes" at bounding box center [761, 376] width 241 height 20
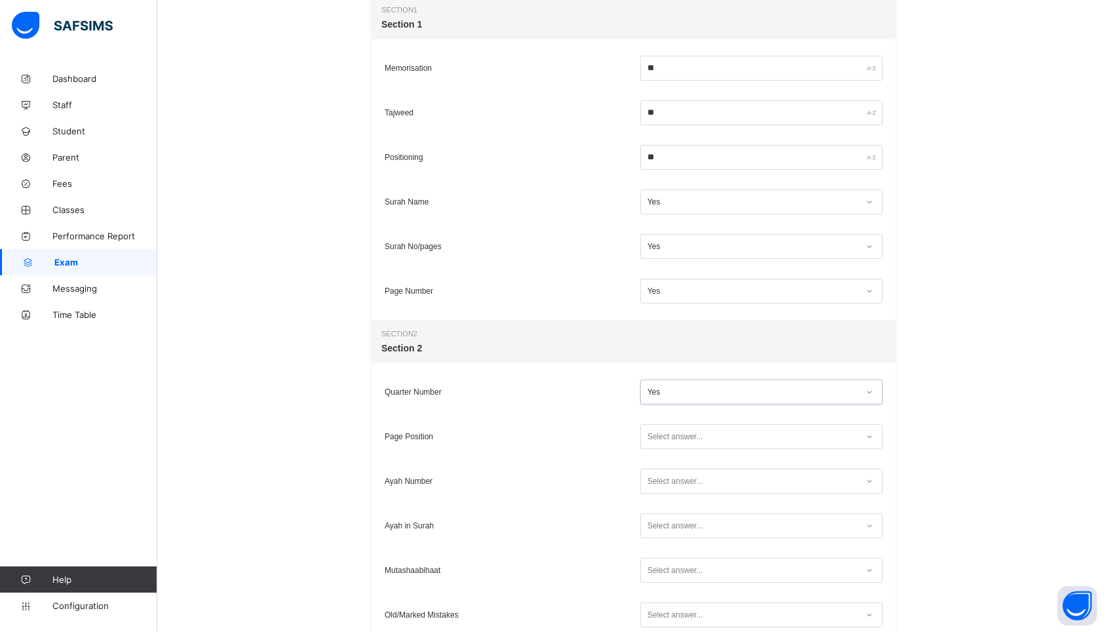
scroll to position [223, 0]
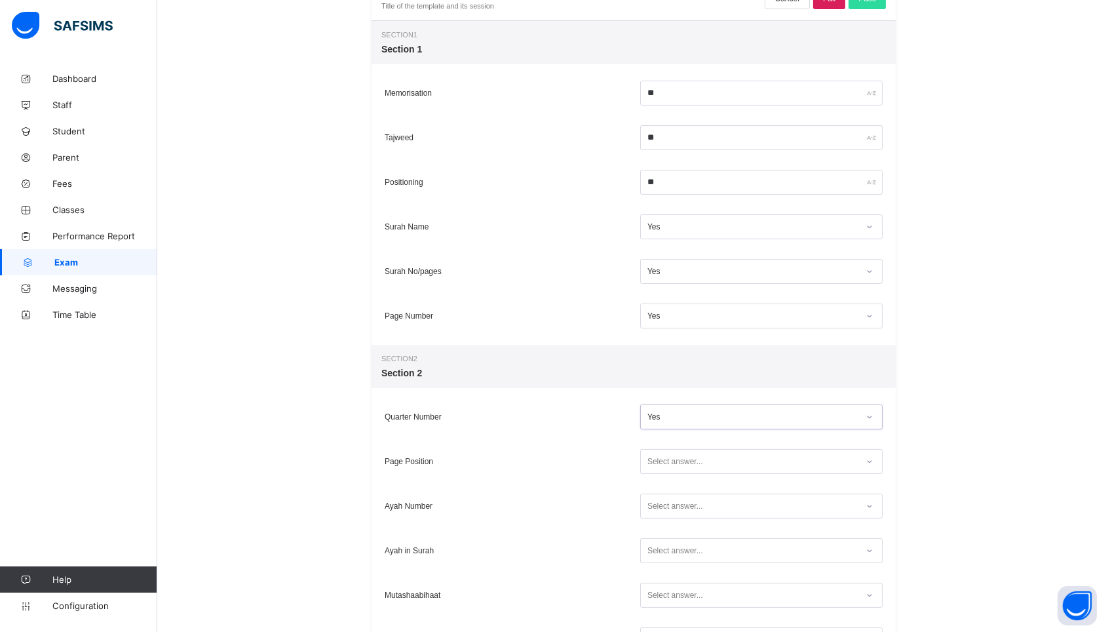
click at [688, 461] on div "Select answer..." at bounding box center [676, 461] width 56 height 25
click at [671, 510] on div "Yes" at bounding box center [761, 509] width 241 height 20
click at [671, 510] on div "Select answer..." at bounding box center [676, 506] width 56 height 25
click at [663, 549] on div "Yes" at bounding box center [761, 554] width 241 height 20
click at [663, 549] on div "Select answer..." at bounding box center [676, 550] width 56 height 25
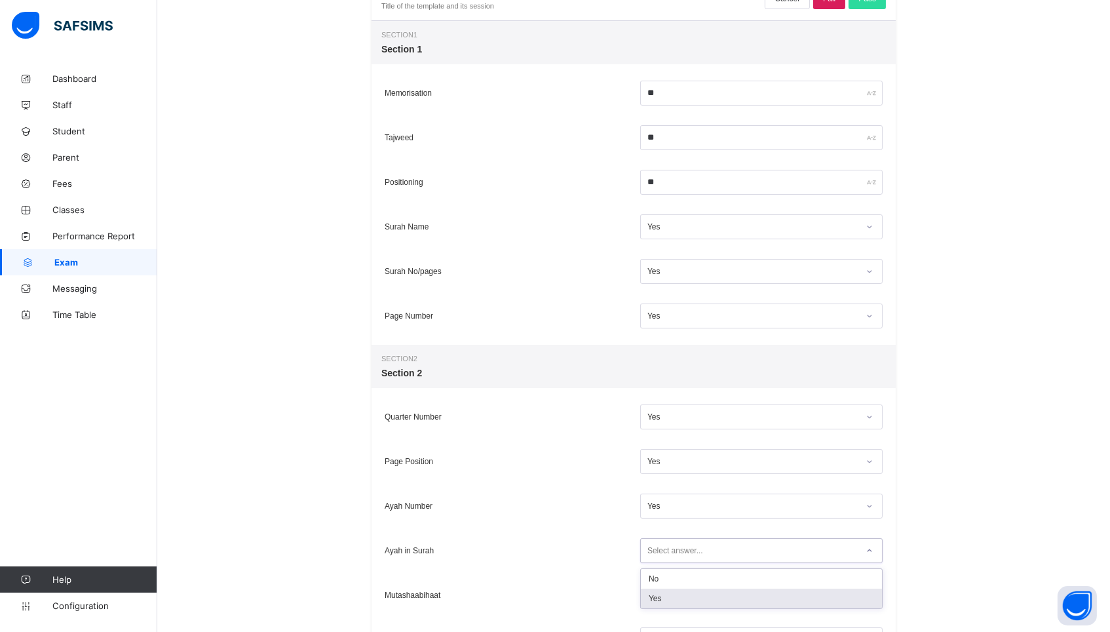
click at [657, 601] on div "Yes" at bounding box center [761, 599] width 241 height 20
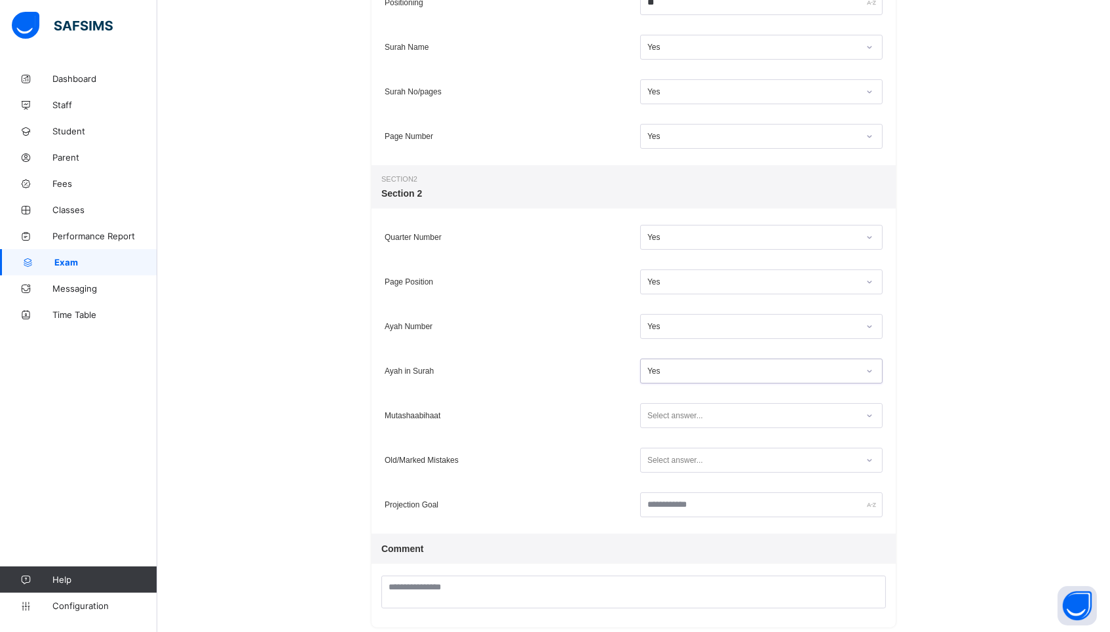
scroll to position [401, 0]
click at [672, 419] on div "Select answer..." at bounding box center [676, 416] width 56 height 25
click at [666, 456] on div "Yes" at bounding box center [761, 465] width 241 height 20
click at [678, 465] on div "Select answer..." at bounding box center [676, 461] width 56 height 25
click at [667, 486] on div "No" at bounding box center [761, 490] width 241 height 20
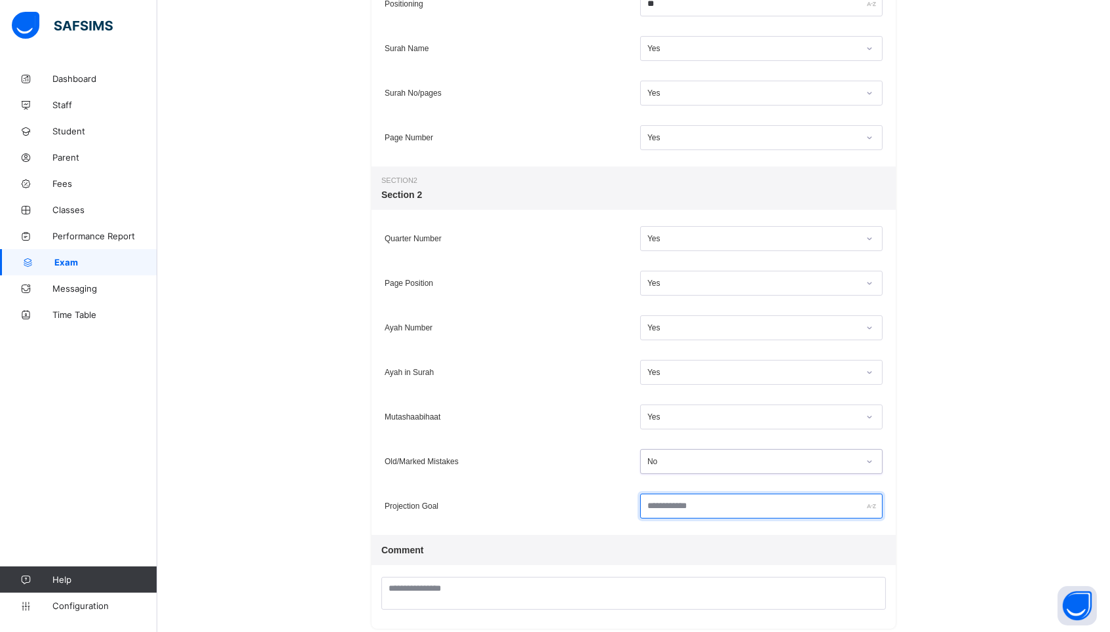
click at [666, 504] on input "text" at bounding box center [761, 506] width 243 height 25
type input "*****"
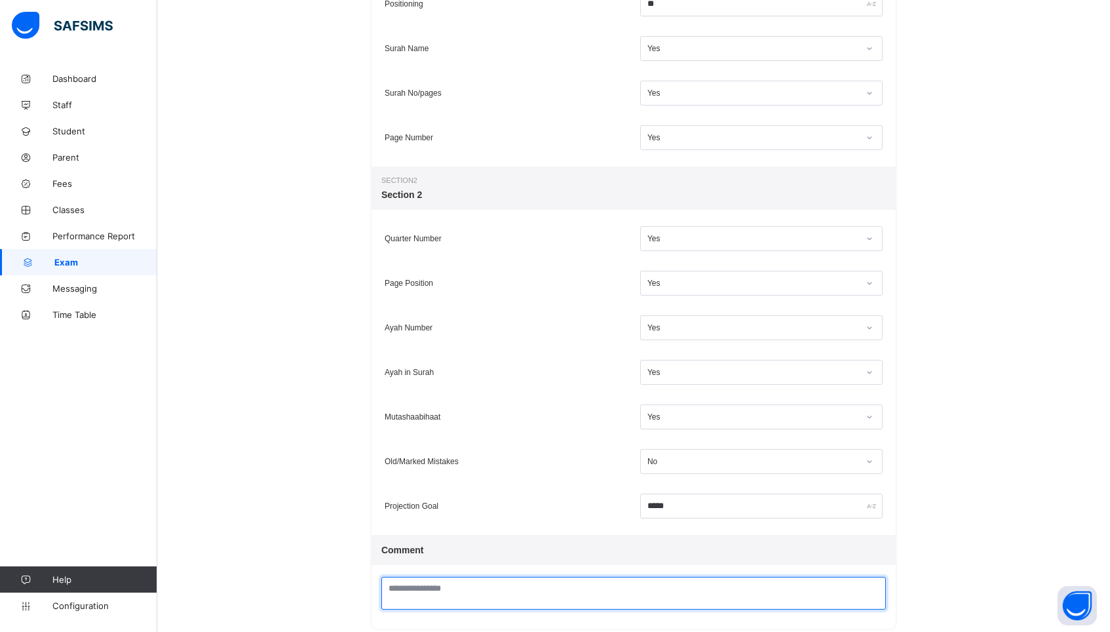
click at [543, 591] on textarea at bounding box center [633, 593] width 505 height 33
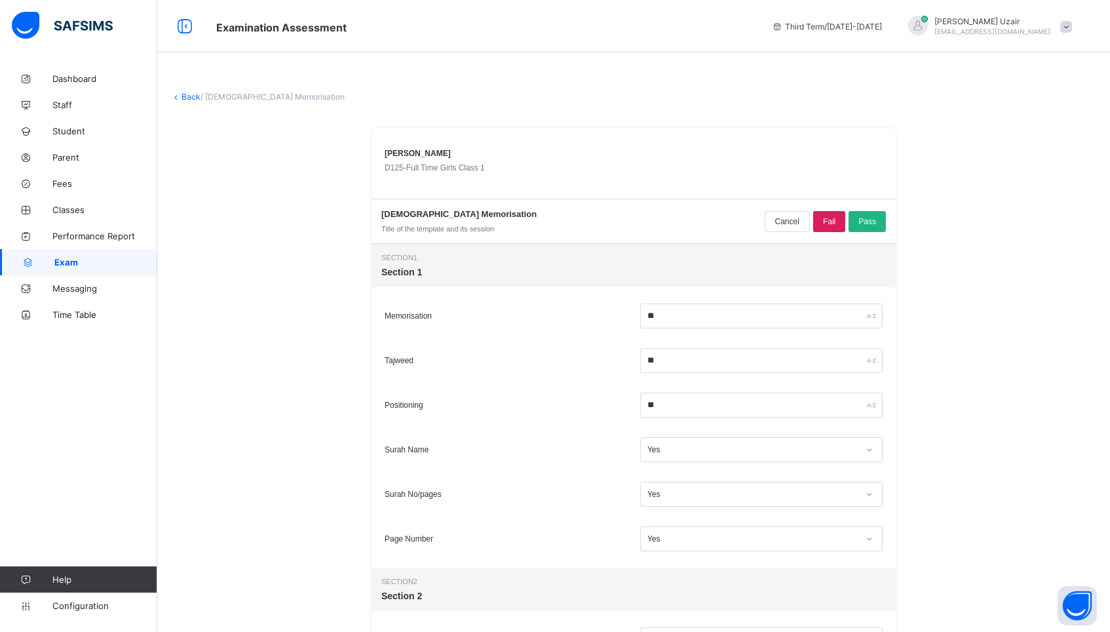
scroll to position [0, 0]
type textarea "**********"
click at [872, 225] on span "Pass" at bounding box center [868, 221] width 18 height 9
